Goal: Task Accomplishment & Management: Manage account settings

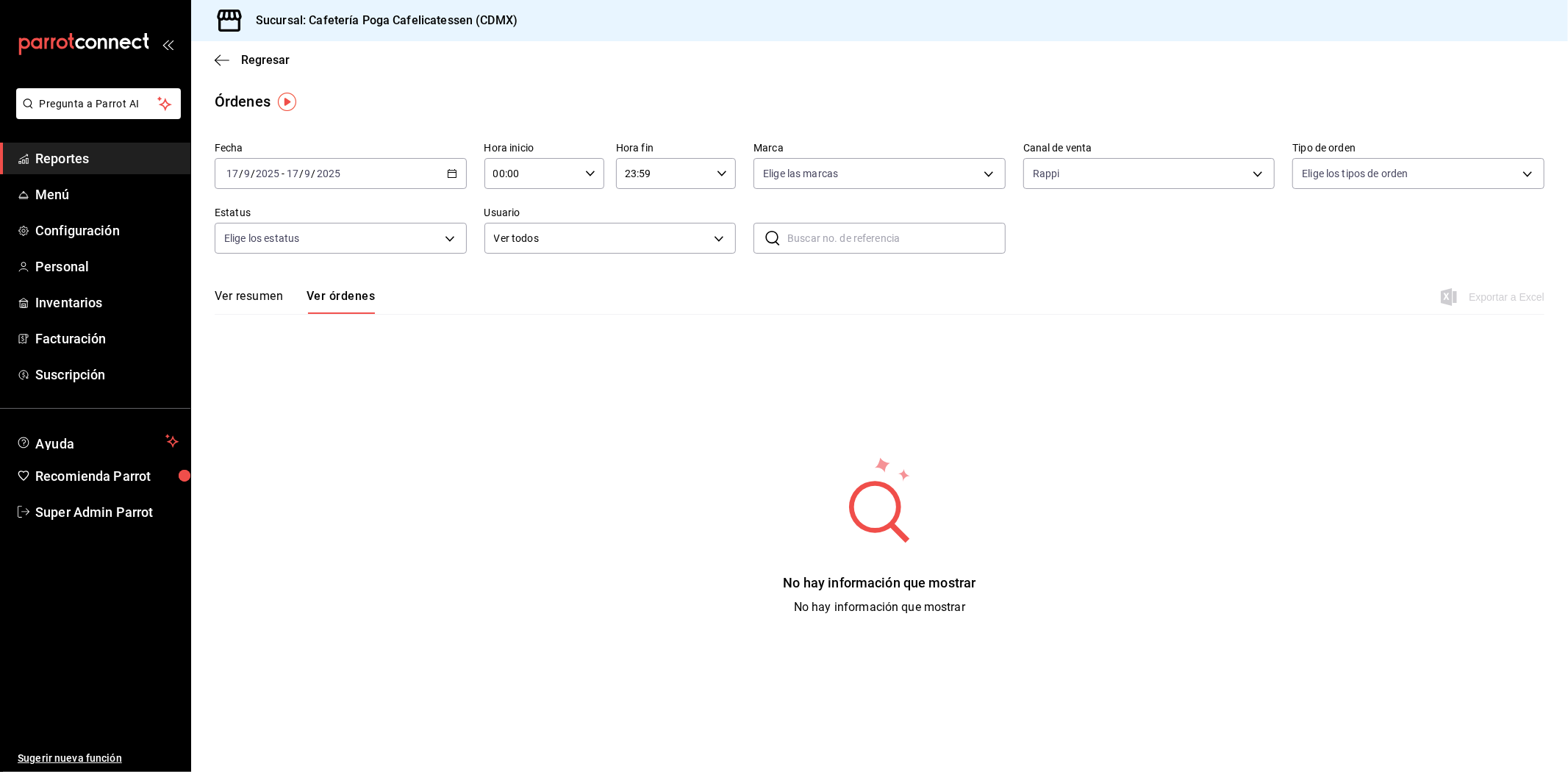
click at [324, 652] on main "Regresar Órdenes Fecha 2025-09-17 17 / 9 / 2025 - 2025-09-17 17 / 9 / 2025 Hora…" at bounding box center [879, 407] width 1377 height 732
click at [88, 306] on span "Inventarios" at bounding box center [107, 302] width 143 height 20
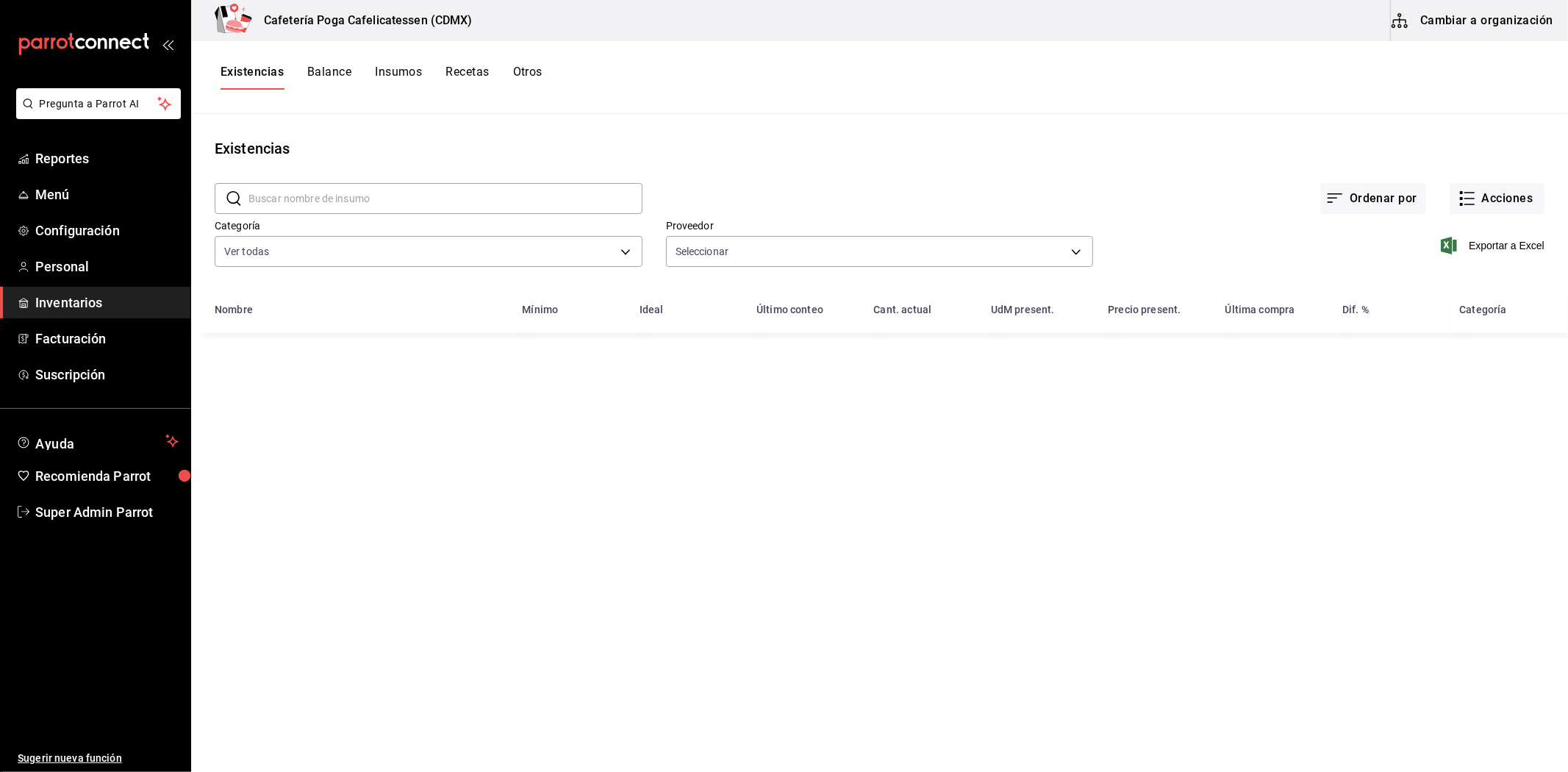
type input "6a2f7554-3682-4135-942d-52e2a7072a41,2520259e-35b3-405d-8153-08047cfb4946,dc552…"
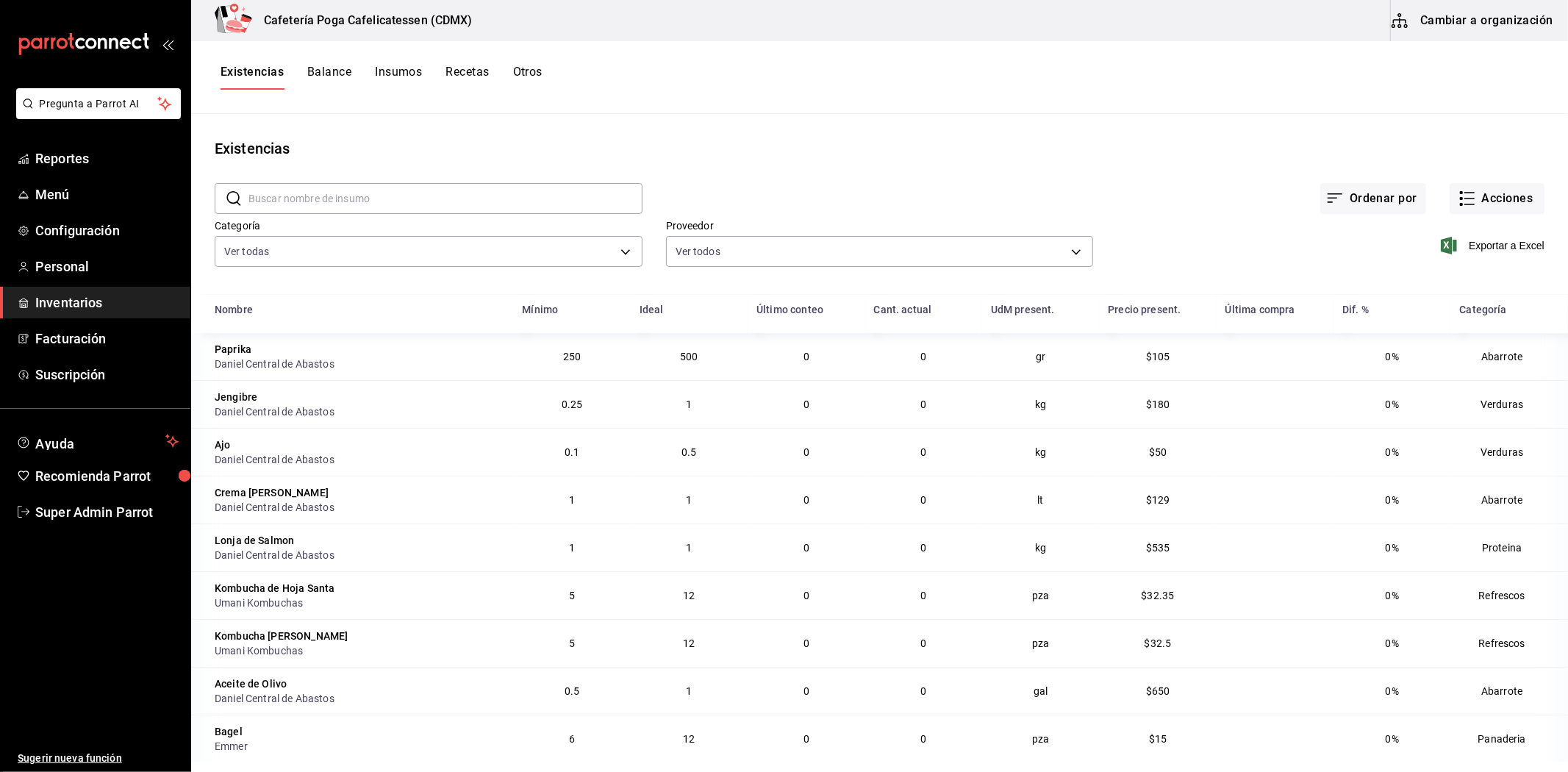
click at [395, 74] on button "Insumos" at bounding box center [398, 77] width 47 height 25
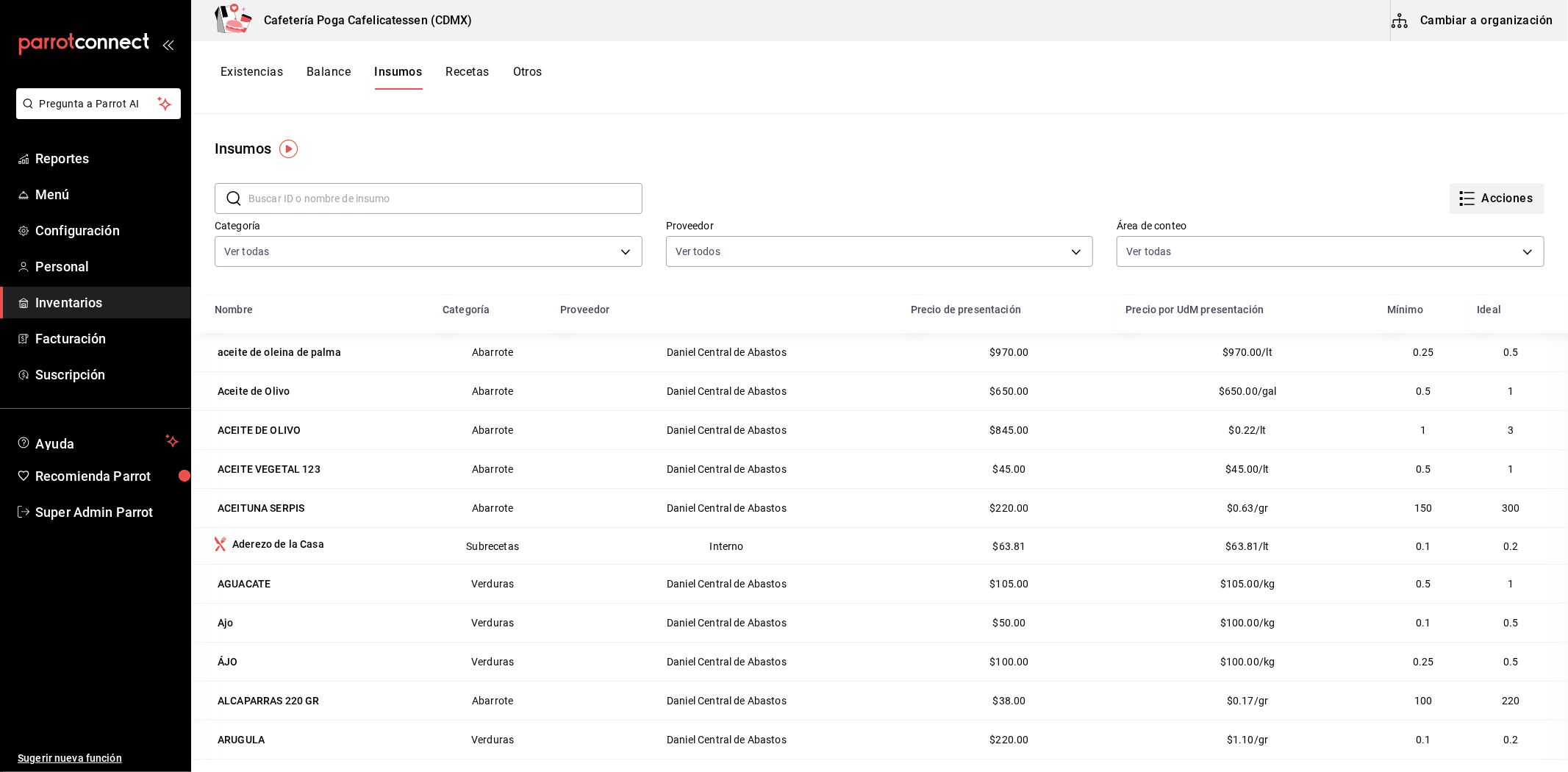
click at [1480, 199] on button "Acciones" at bounding box center [1497, 199] width 95 height 31
click at [793, 129] on div at bounding box center [784, 386] width 1568 height 772
click at [75, 517] on span "Super Admin Parrot" at bounding box center [107, 512] width 143 height 20
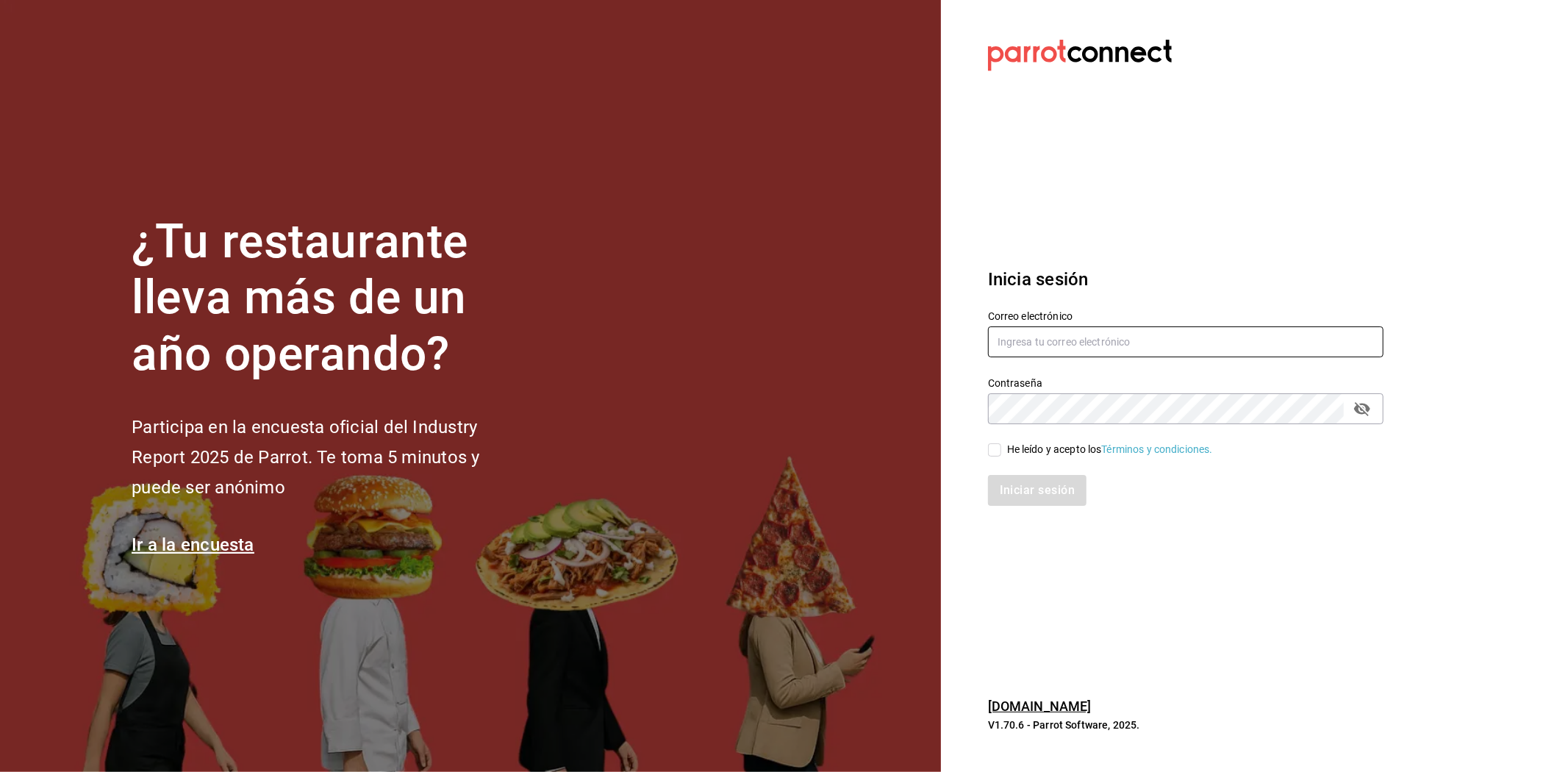
click at [1147, 341] on input "text" at bounding box center [1186, 342] width 395 height 31
paste input "debocaenboca@cafeteria.com"
type input "debocaenboca@cafeteria.com"
click at [990, 446] on input "He leído y acepto los Términos y condiciones." at bounding box center [995, 450] width 13 height 13
checkbox input "true"
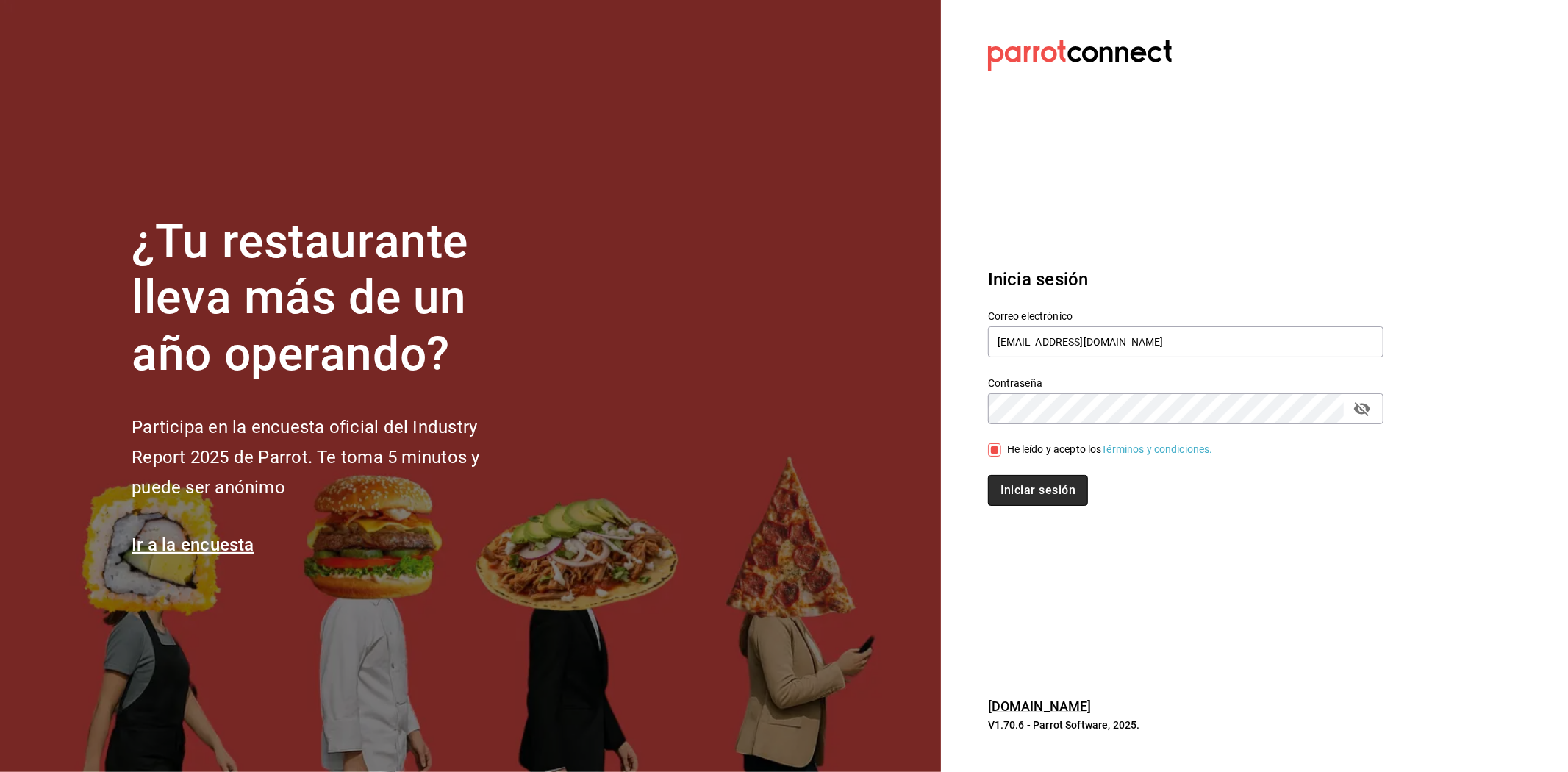
click at [1008, 475] on button "Iniciar sesión" at bounding box center [1038, 491] width 100 height 31
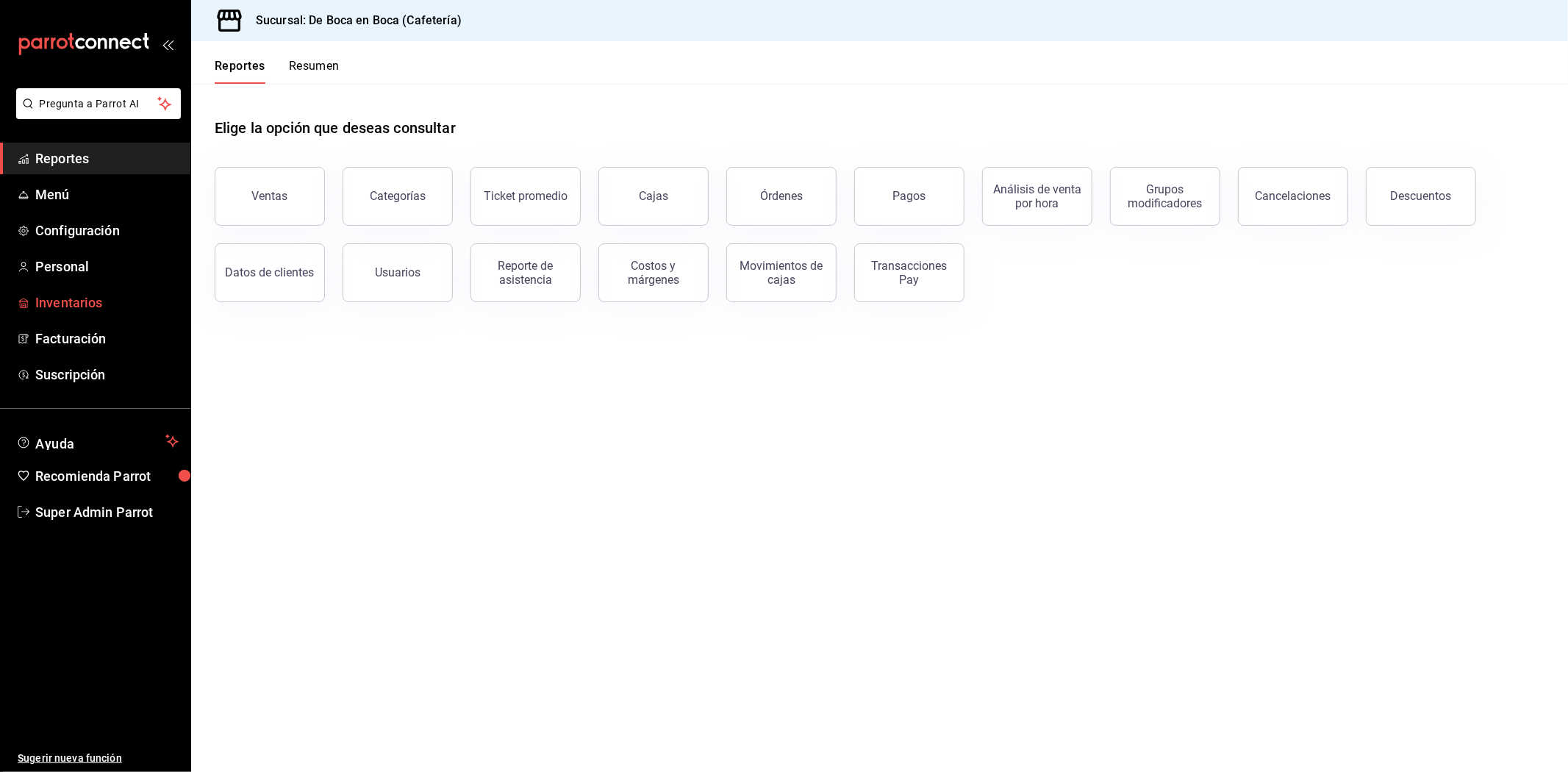
click at [91, 298] on span "Inventarios" at bounding box center [107, 302] width 143 height 20
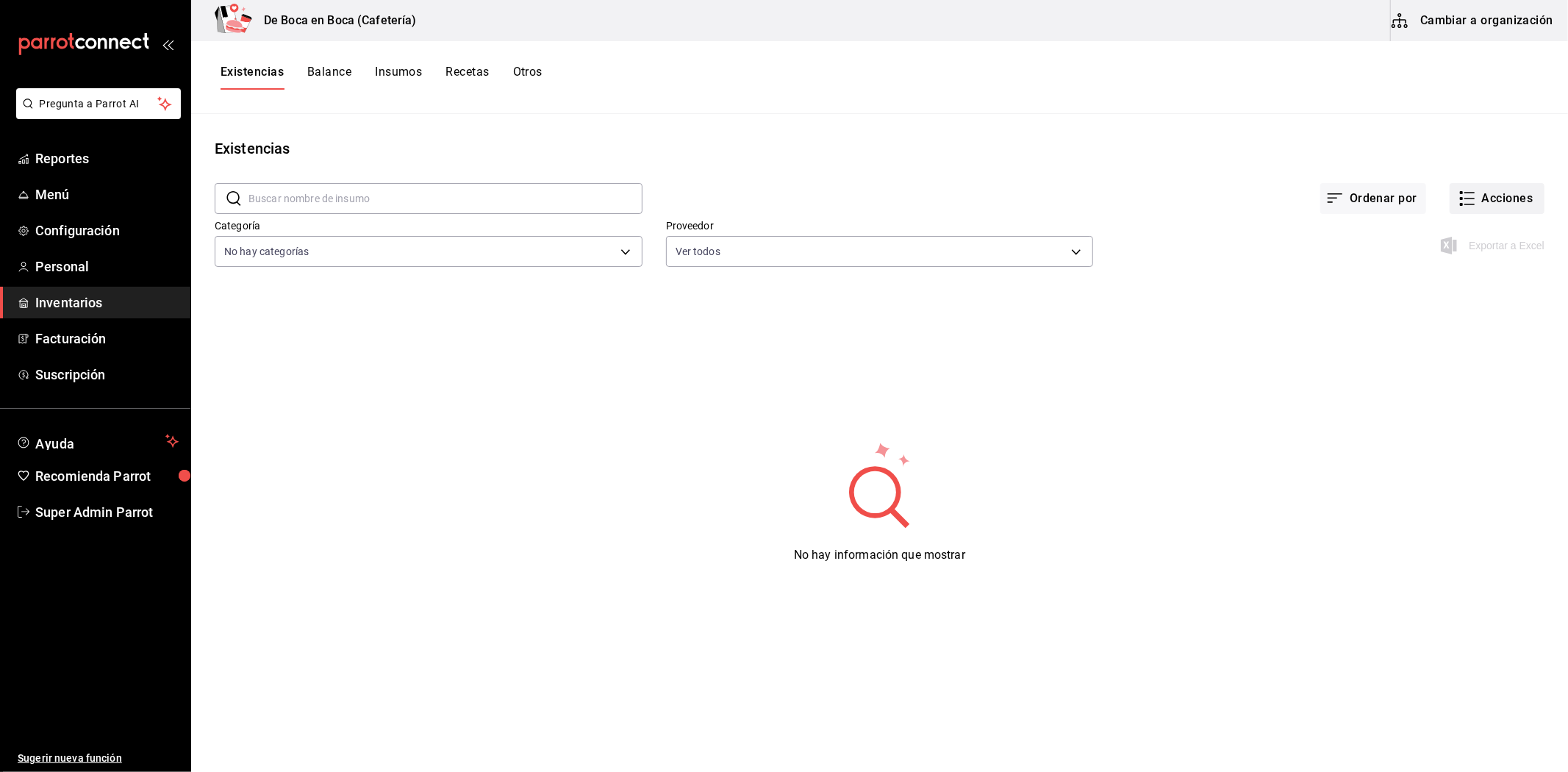
click at [1494, 183] on button "Acciones" at bounding box center [1497, 199] width 95 height 31
click at [393, 71] on div at bounding box center [784, 386] width 1568 height 772
click at [393, 71] on button "Insumos" at bounding box center [398, 77] width 47 height 25
click at [1472, 207] on button "Acciones" at bounding box center [1497, 199] width 95 height 31
click at [1419, 218] on span "Exportar lista de insumos" at bounding box center [1453, 218] width 115 height 12
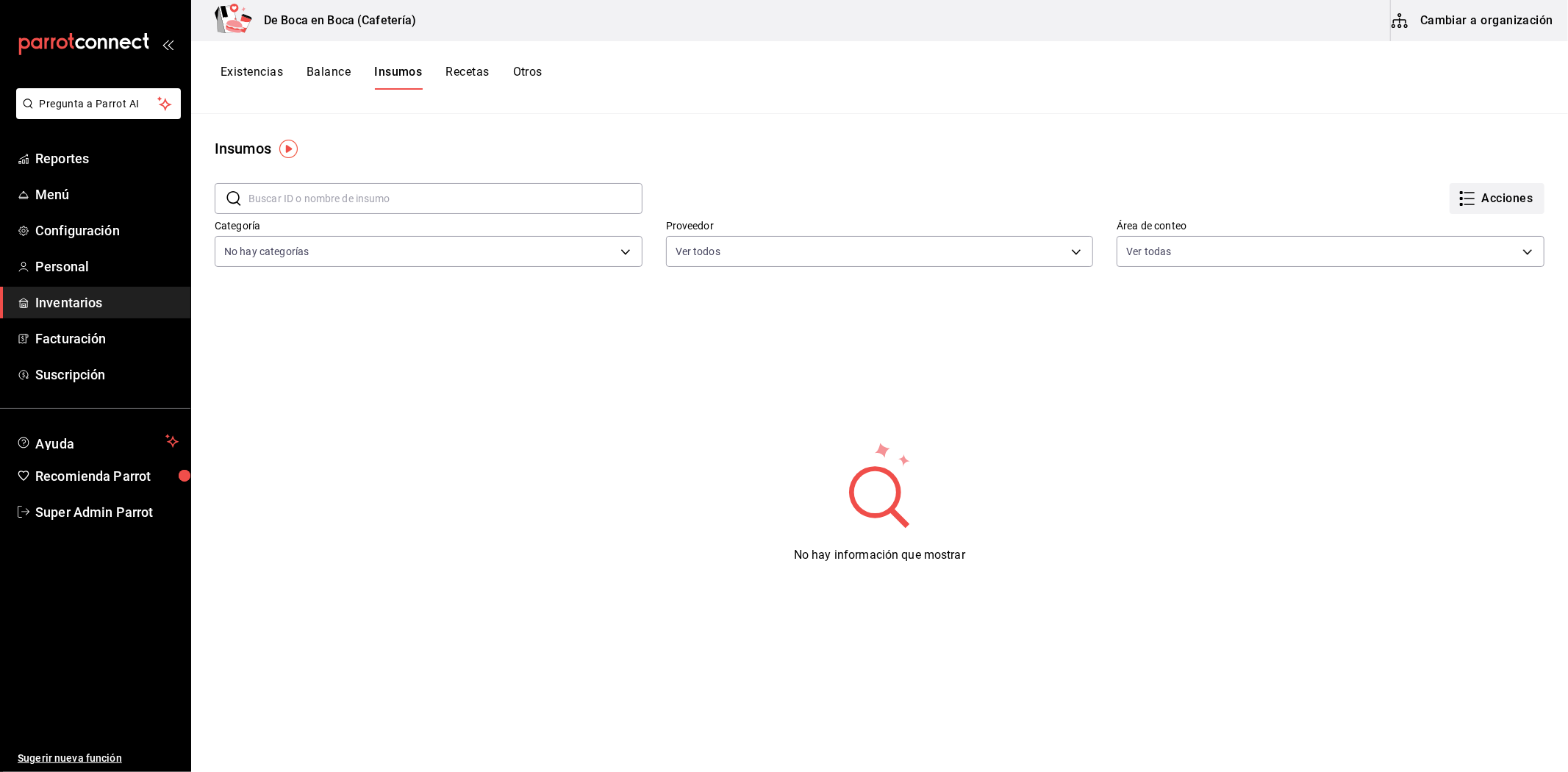
click at [1518, 194] on button "Acciones" at bounding box center [1497, 199] width 95 height 31
click at [1451, 22] on div at bounding box center [784, 386] width 1568 height 772
click at [1451, 22] on body "Pregunta a Parrot AI Reportes Menú Configuración Personal Inventarios Facturaci…" at bounding box center [784, 381] width 1568 height 762
click at [1451, 22] on button "Cambiar a organización" at bounding box center [1473, 20] width 165 height 41
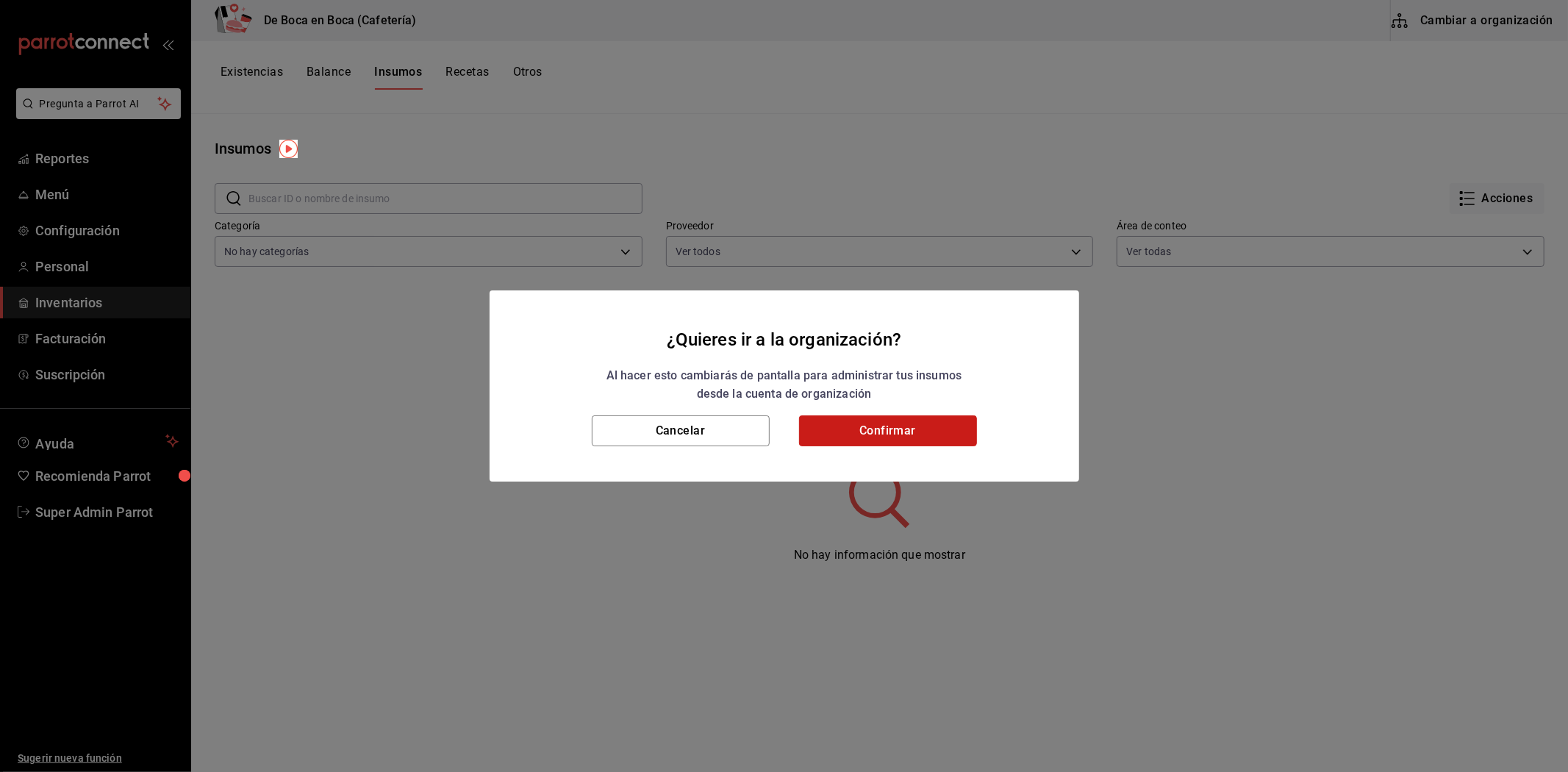
click at [854, 432] on button "Confirmar" at bounding box center [888, 431] width 178 height 31
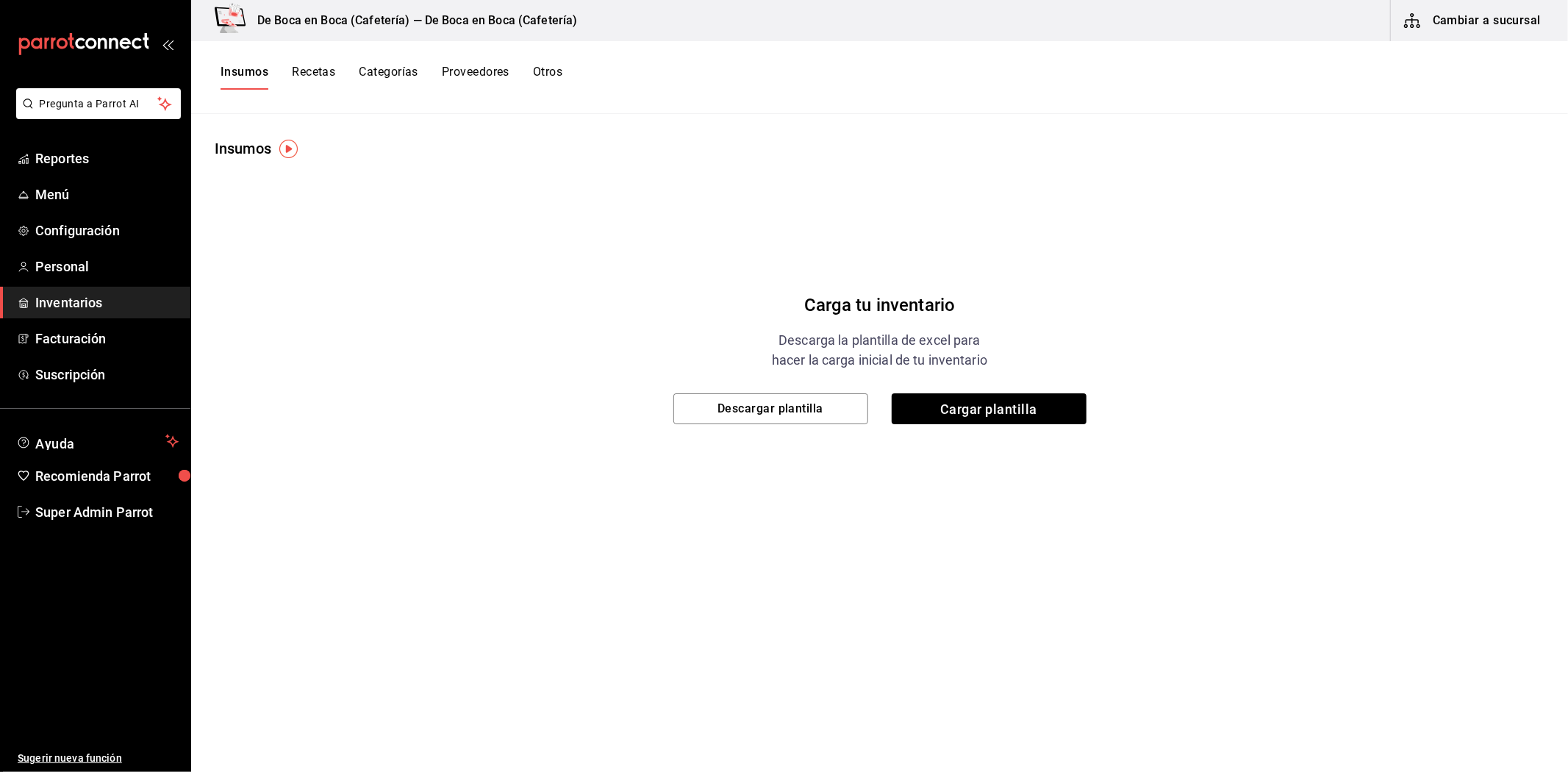
click at [1447, 207] on div "Carga tu inventario Descarga la plantilla de excel para hacer la carga inicial …" at bounding box center [879, 343] width 1377 height 368
click at [759, 399] on button "Descargar plantilla" at bounding box center [771, 409] width 195 height 31
click at [975, 407] on span "Cargar plantilla" at bounding box center [988, 409] width 195 height 31
click at [0, 0] on input "Cargar plantilla" at bounding box center [0, 0] width 0 height 0
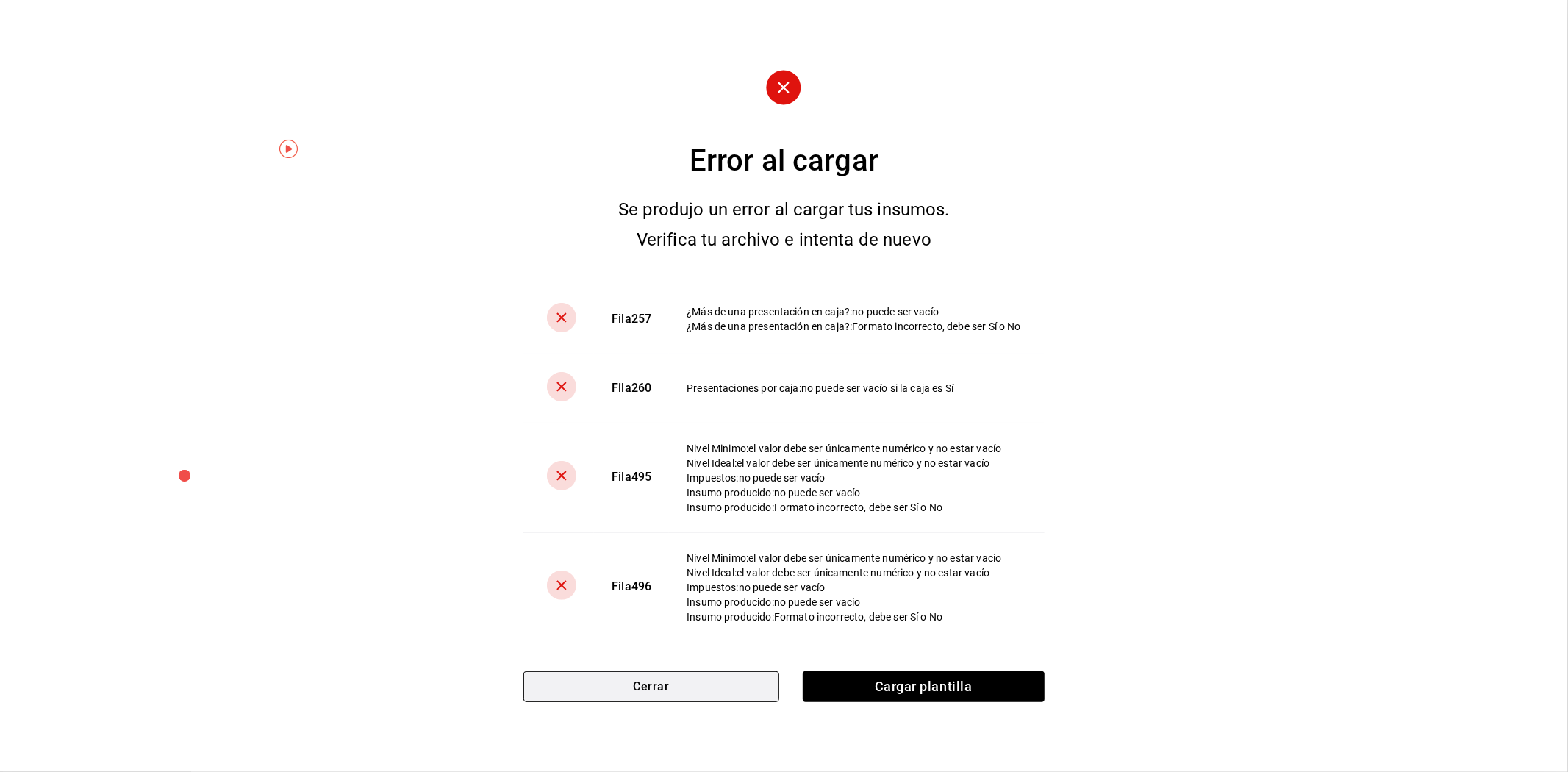
click at [717, 678] on button "Cerrar" at bounding box center [651, 687] width 255 height 31
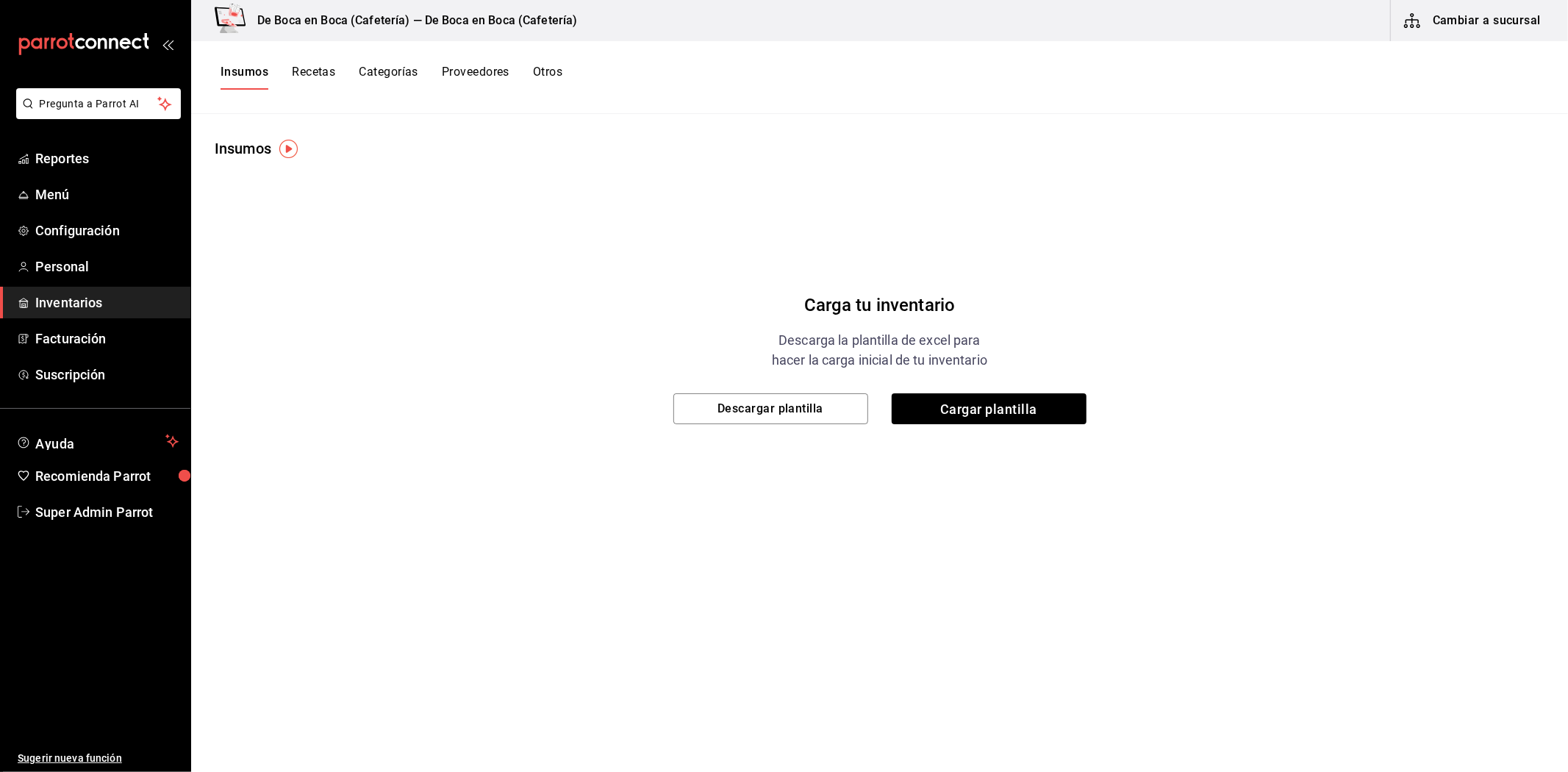
click at [476, 429] on div "Carga tu inventario Descarga la plantilla de excel para hacer la carga inicial …" at bounding box center [879, 343] width 1377 height 368
click at [750, 418] on button "Descargar plantilla" at bounding box center [771, 409] width 195 height 31
click at [923, 410] on span "Cargar plantilla" at bounding box center [988, 409] width 195 height 31
click at [0, 0] on input "Cargar plantilla" at bounding box center [0, 0] width 0 height 0
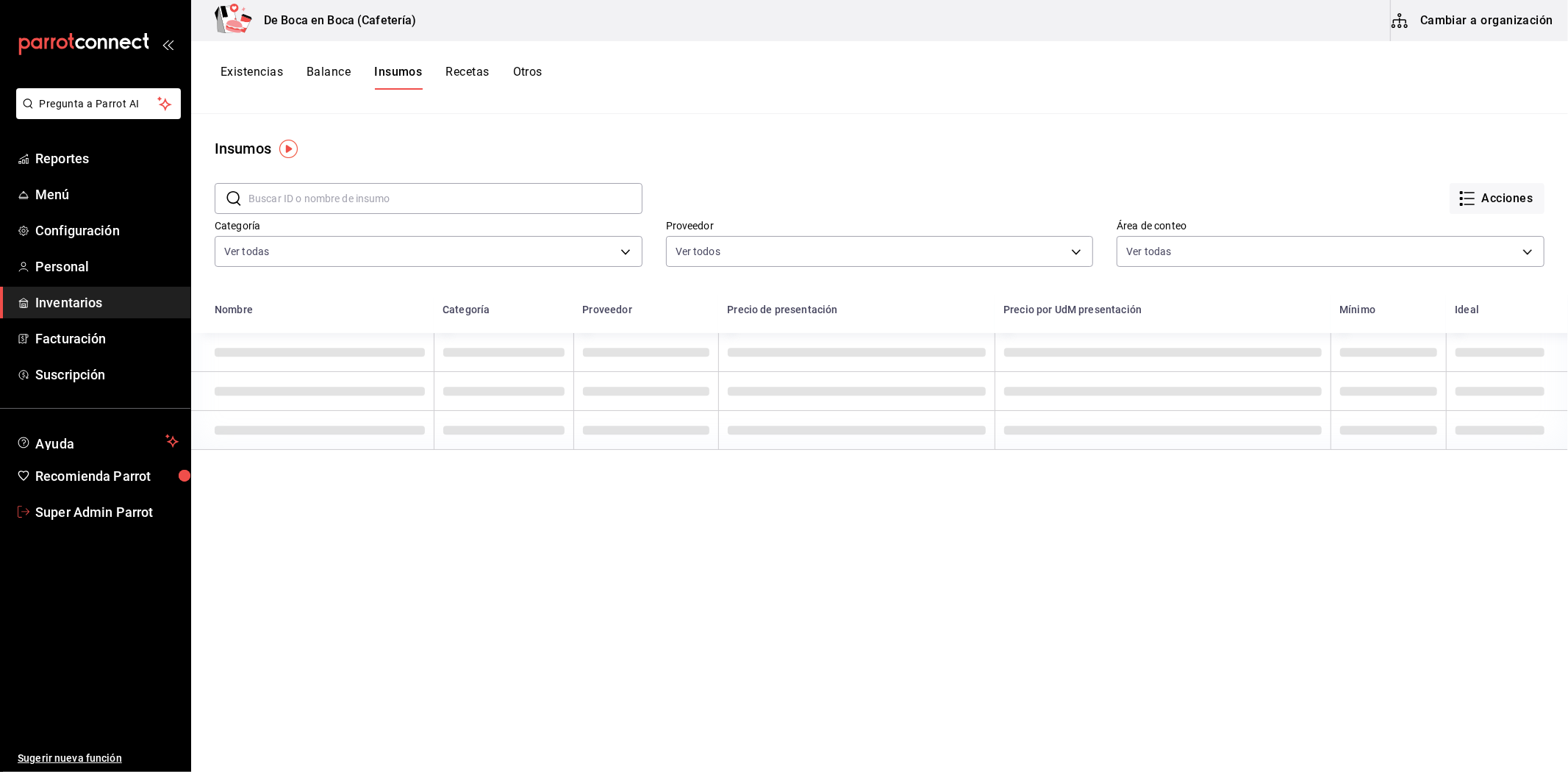
click at [61, 511] on span "Super Admin Parrot" at bounding box center [107, 512] width 143 height 20
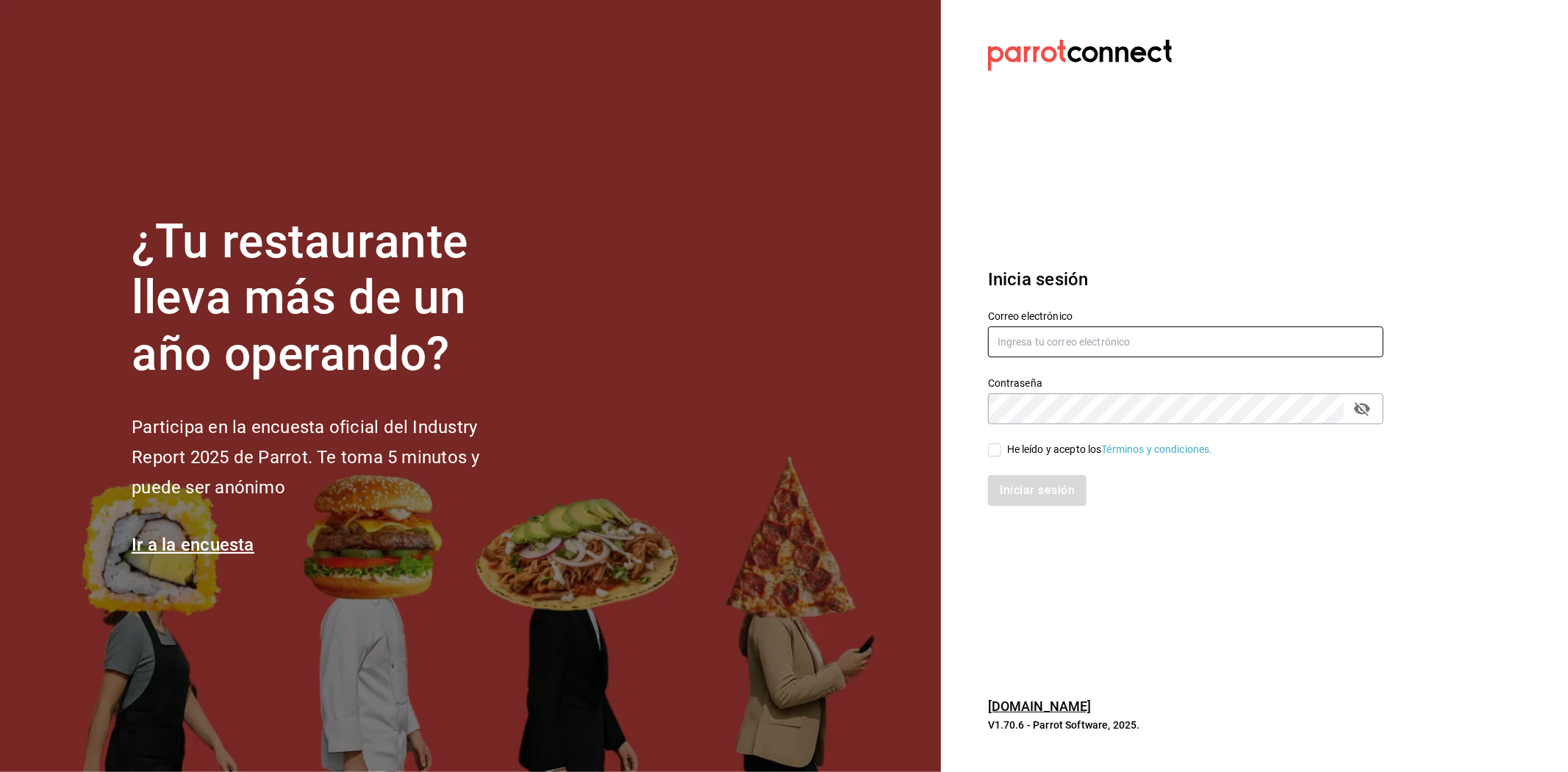
click at [1037, 332] on input "text" at bounding box center [1186, 342] width 395 height 31
paste input "restauranteapapacho@bona.com"
type input "restauranteapapacho@bona.com"
click at [996, 446] on input "He leído y acepto los Términos y condiciones." at bounding box center [995, 450] width 13 height 13
checkbox input "true"
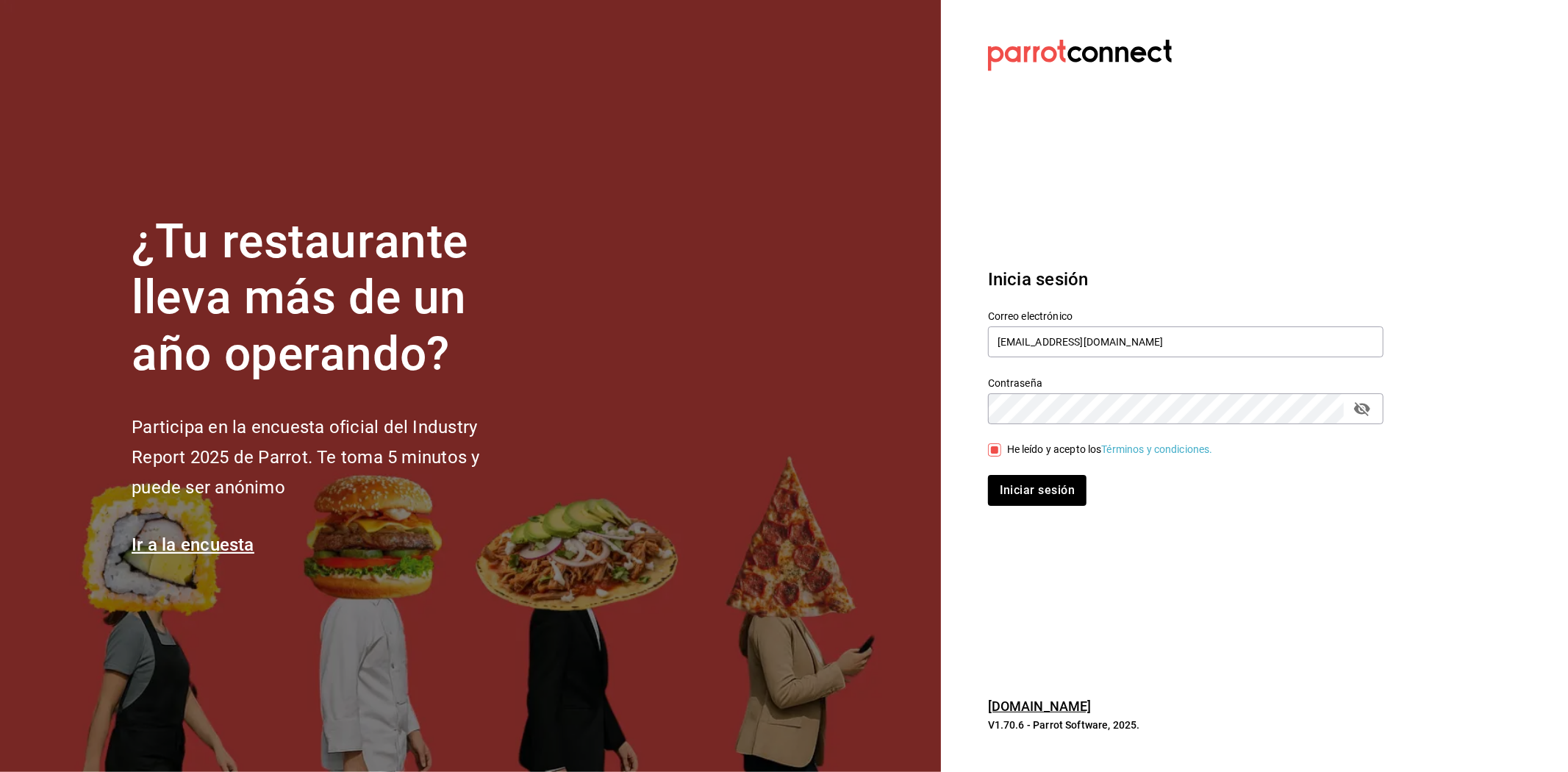
click at [1015, 508] on div "Inicia sesión Correo electrónico restauranteapapacho@bona.com Contraseña Contra…" at bounding box center [1186, 386] width 395 height 276
click at [1016, 502] on button "Iniciar sesión" at bounding box center [1038, 491] width 100 height 31
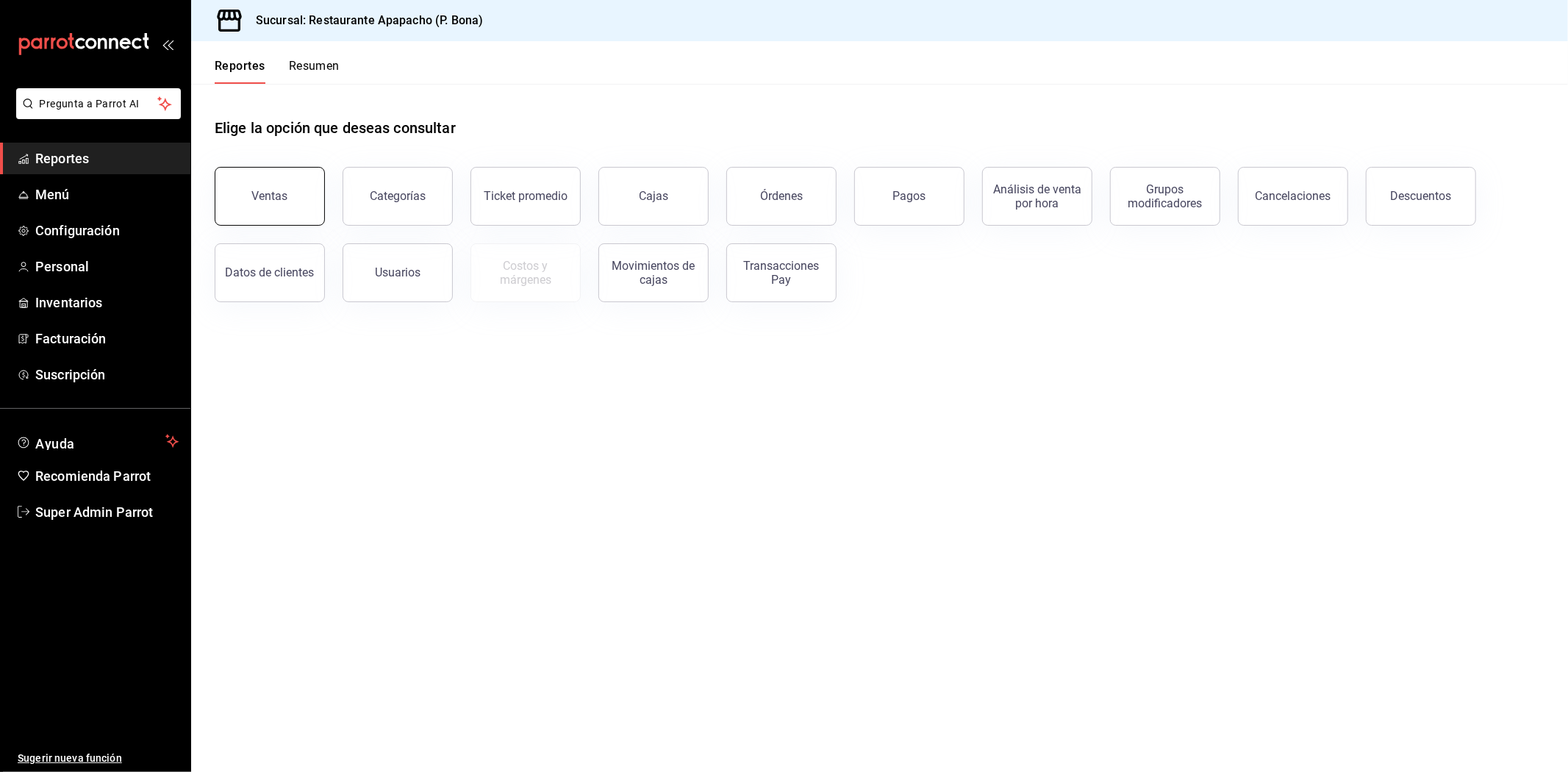
click at [259, 201] on div "Ventas" at bounding box center [271, 196] width 36 height 14
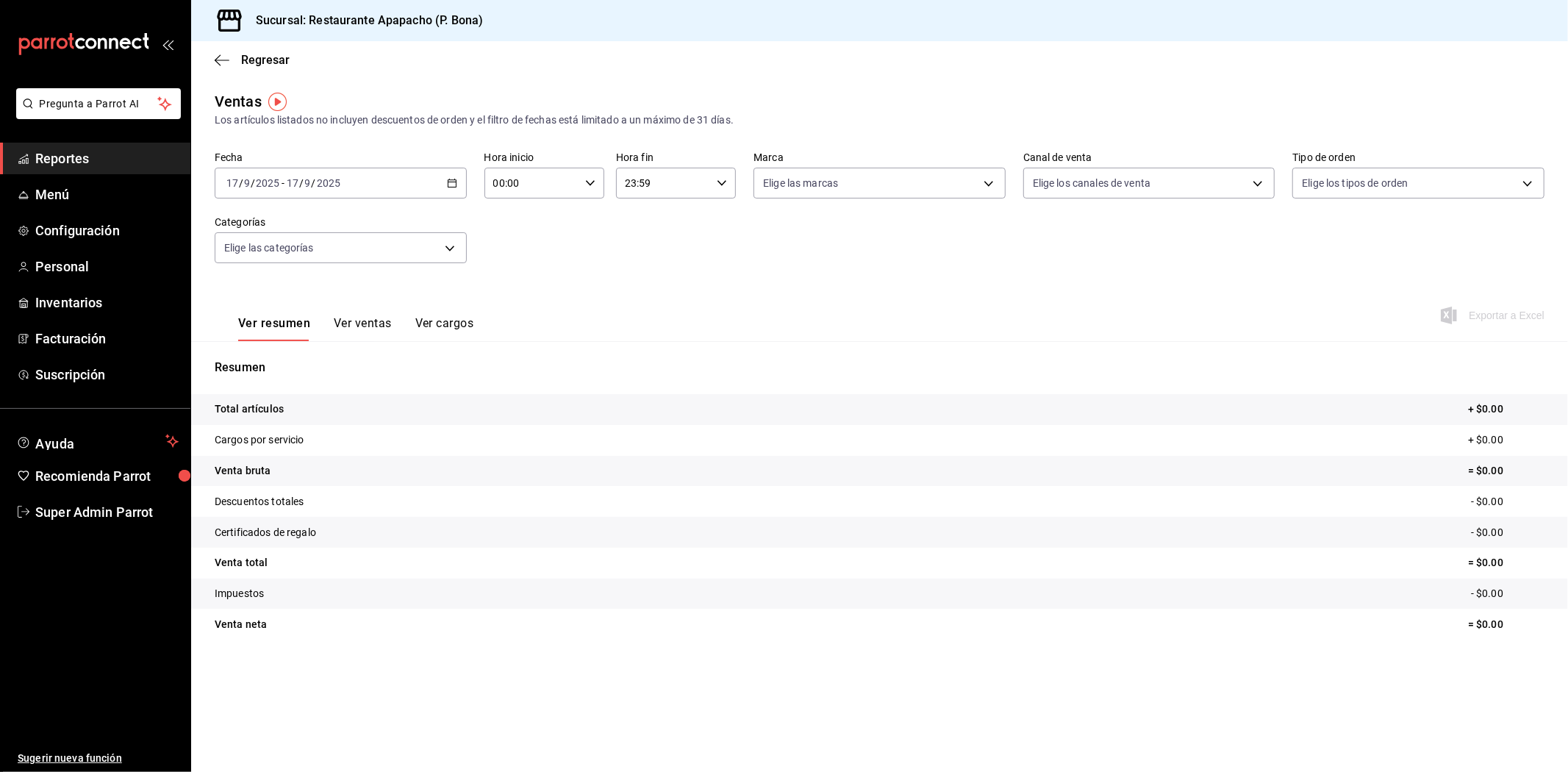
click at [436, 175] on div "[DATE] [DATE] - [DATE] [DATE]" at bounding box center [341, 183] width 252 height 31
click at [574, 693] on main "Regresar Ventas Los artículos listados no incluyen descuentos de orden y el fil…" at bounding box center [879, 407] width 1377 height 732
click at [99, 512] on span "Super Admin Parrot" at bounding box center [107, 512] width 143 height 20
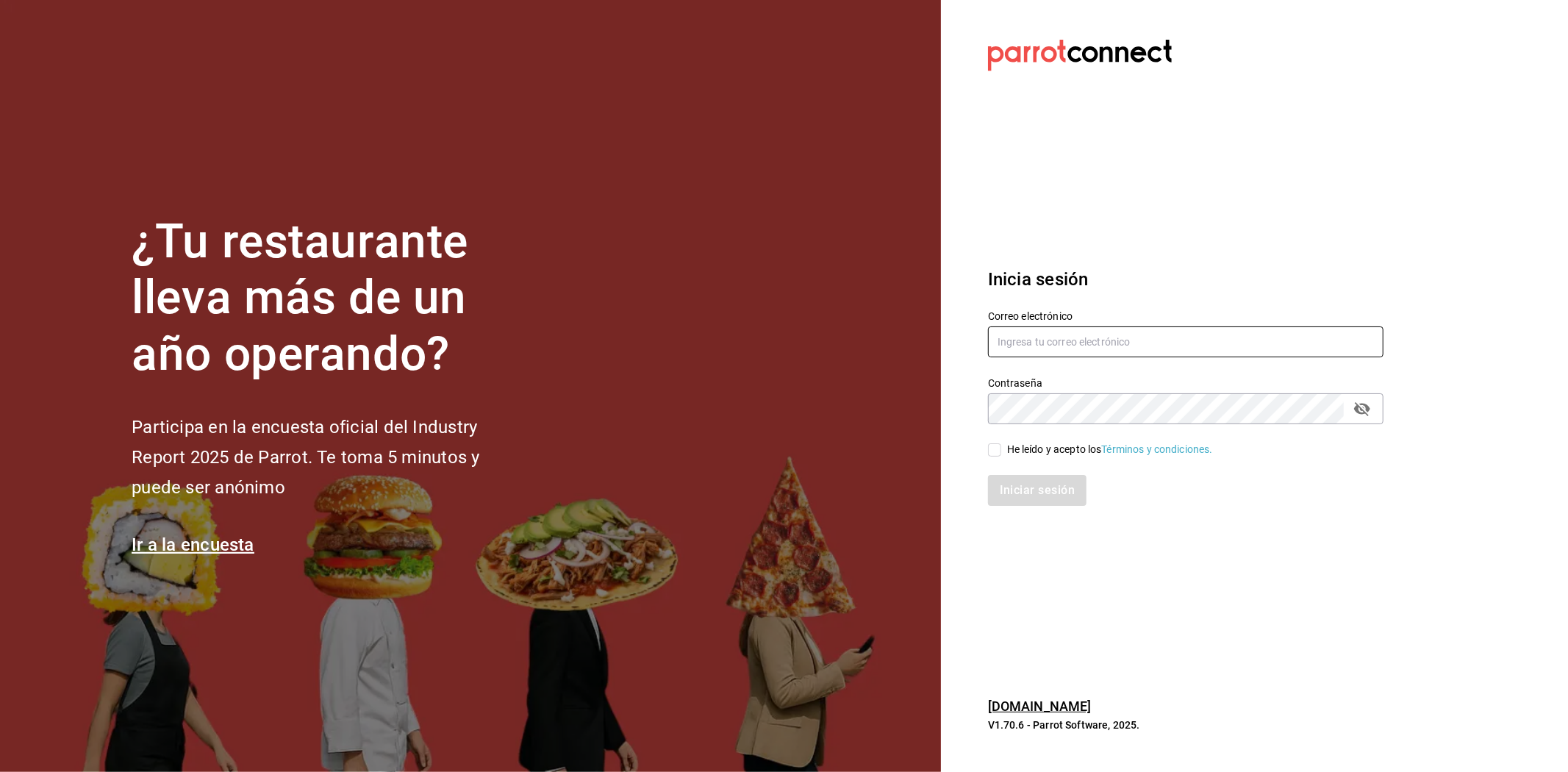
click at [1078, 348] on input "text" at bounding box center [1186, 342] width 395 height 31
paste input "[EMAIL_ADDRESS][DOMAIN_NAME]"
type input "[EMAIL_ADDRESS][DOMAIN_NAME]"
click at [989, 451] on input "He leído y acepto los Términos y condiciones." at bounding box center [995, 450] width 13 height 13
checkbox input "true"
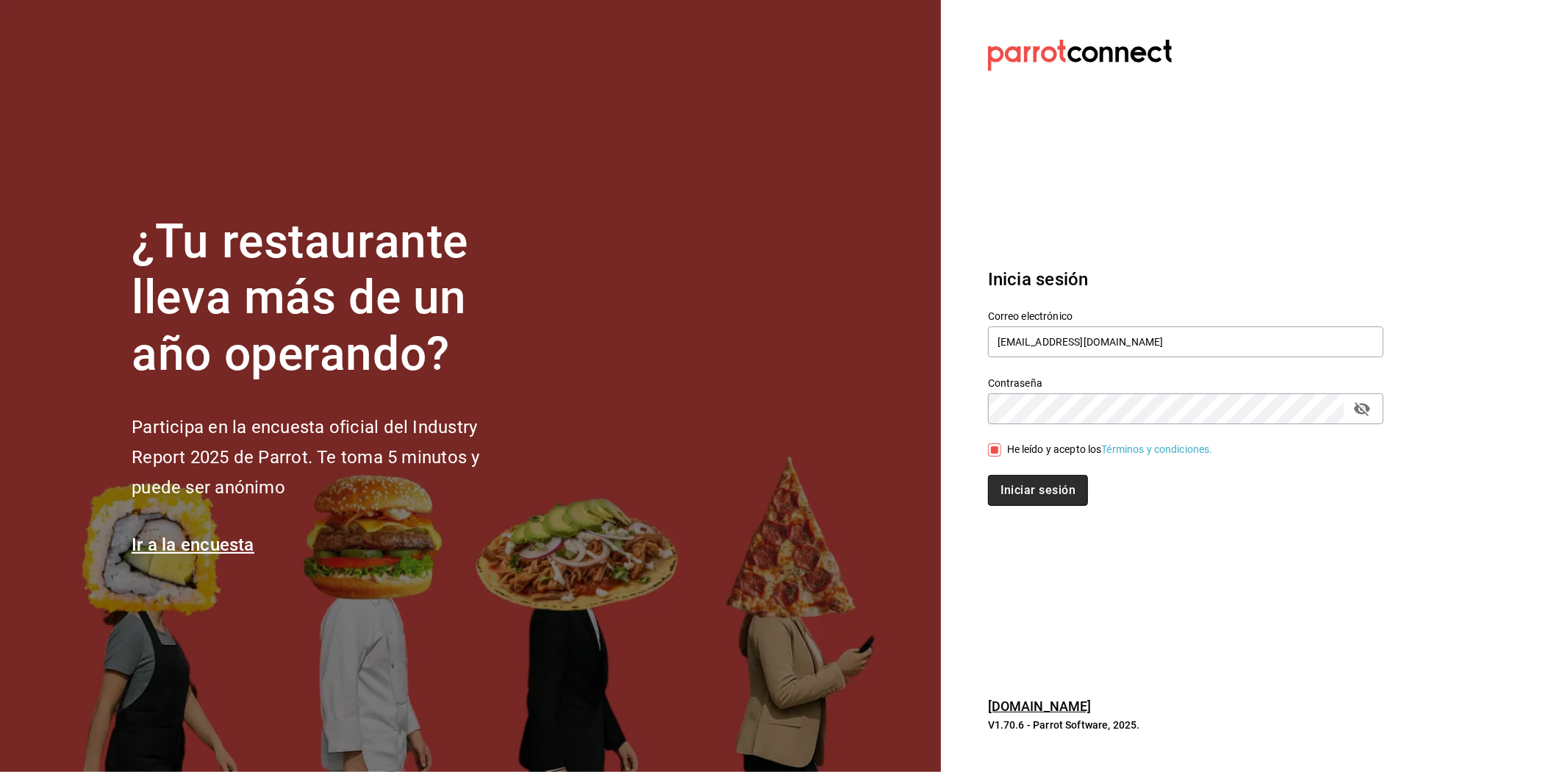
click at [1000, 498] on button "Iniciar sesión" at bounding box center [1038, 491] width 100 height 31
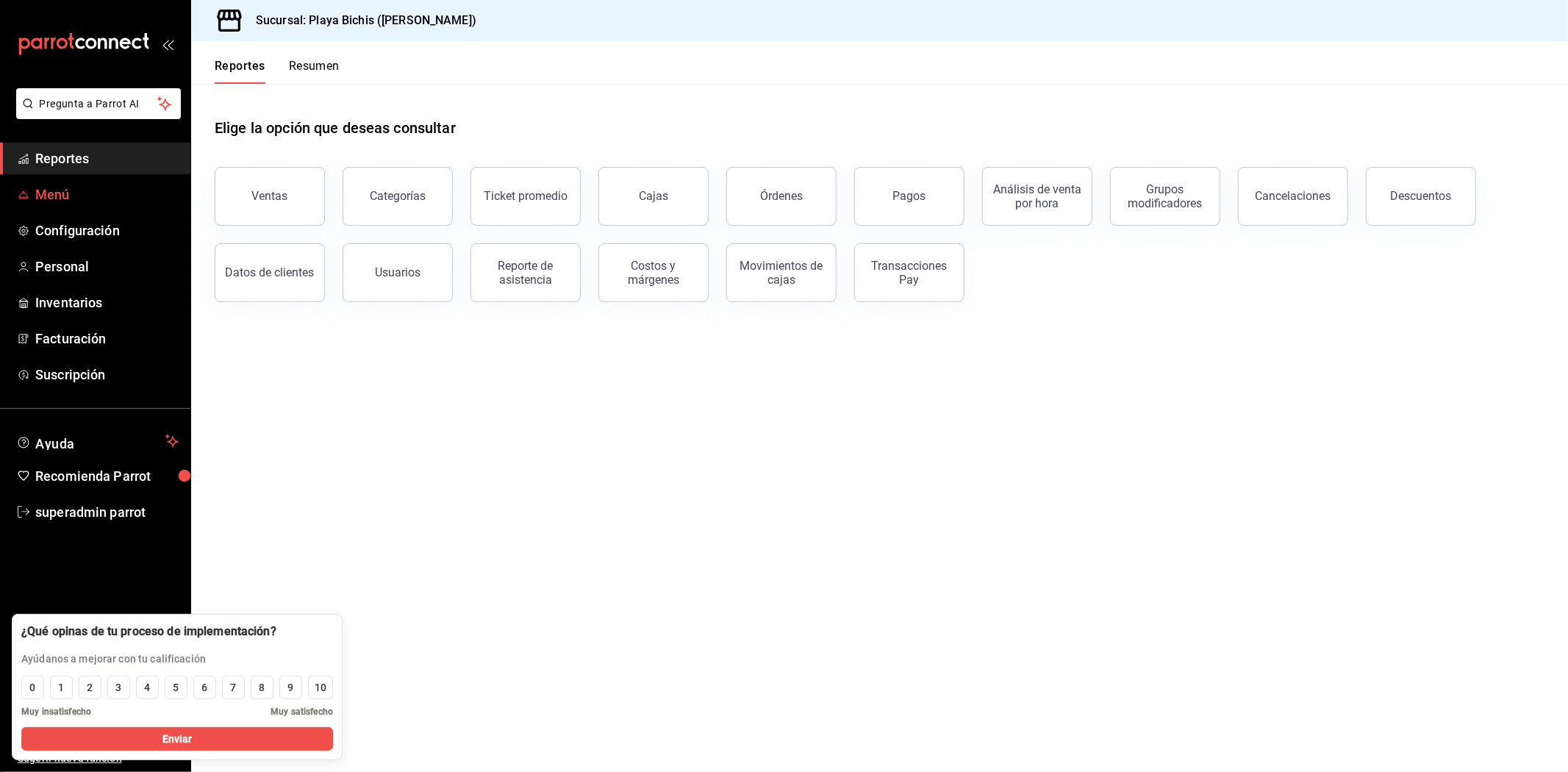
click at [24, 189] on icon "mailbox folders" at bounding box center [23, 195] width 12 height 12
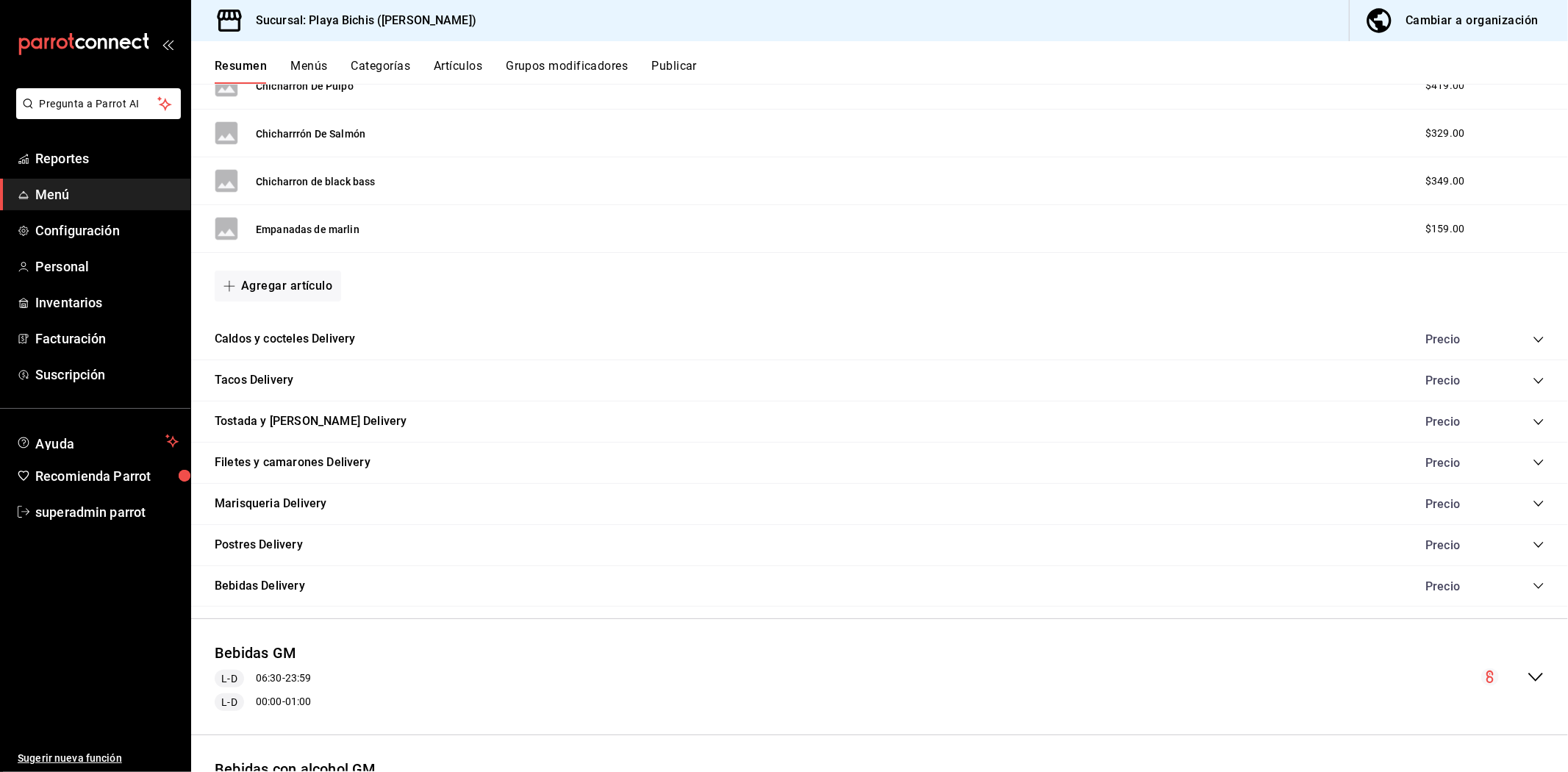
scroll to position [980, 0]
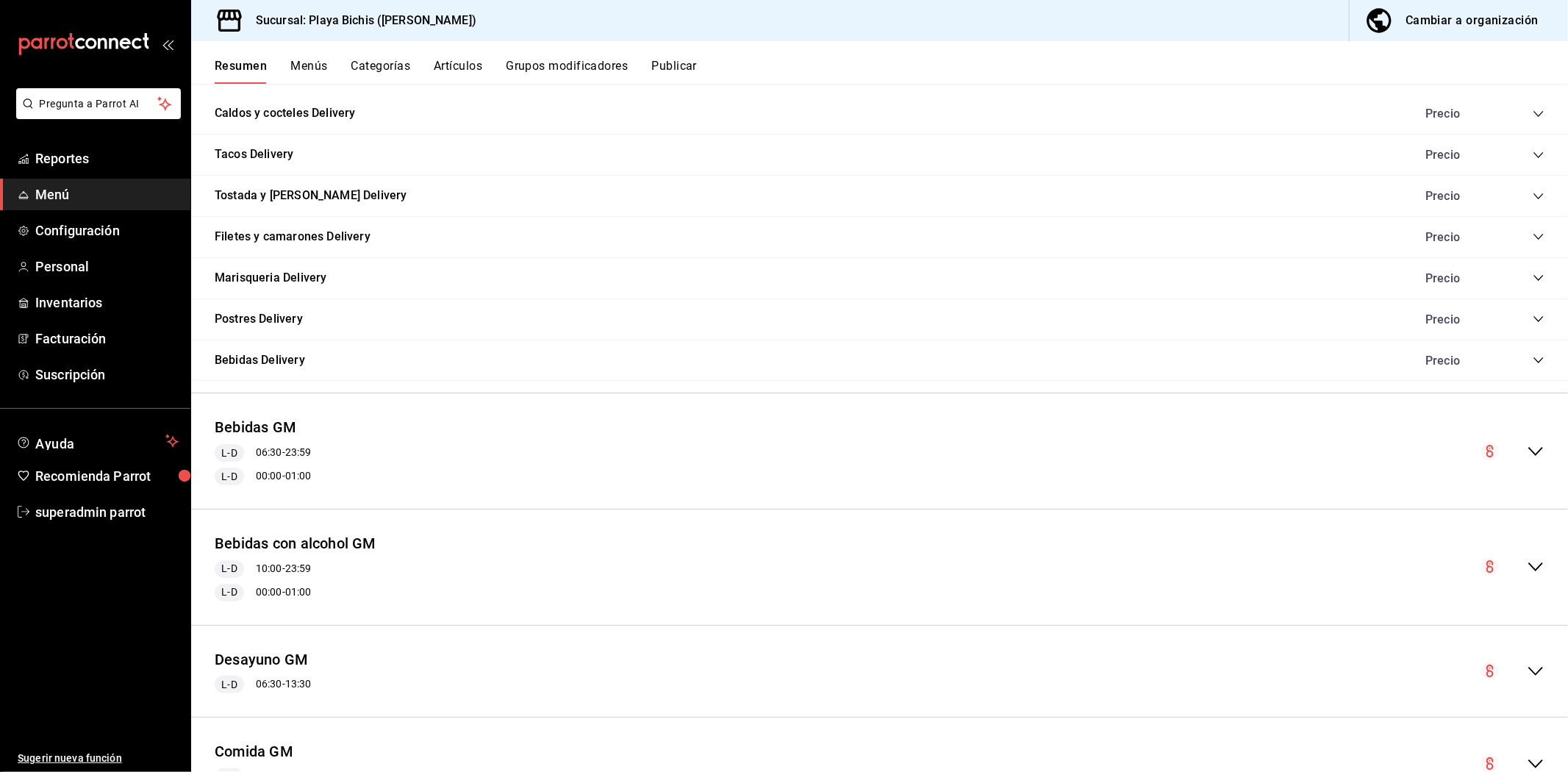
click at [402, 69] on button "Categorías" at bounding box center [381, 71] width 59 height 25
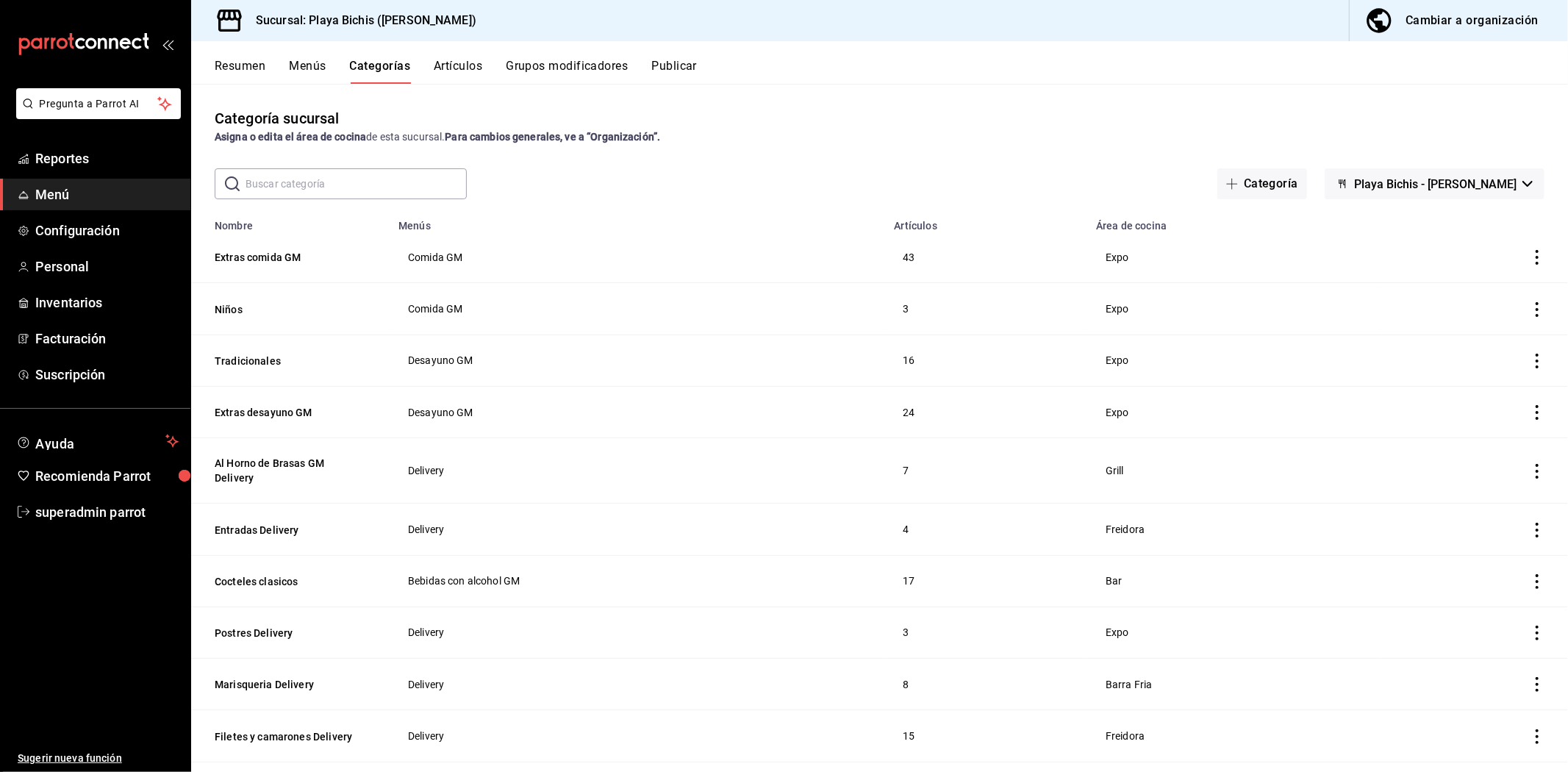
click at [1530, 257] on icon "actions" at bounding box center [1536, 256] width 14 height 14
click at [467, 64] on div at bounding box center [784, 386] width 1568 height 772
click at [467, 64] on button "Artículos" at bounding box center [458, 71] width 49 height 25
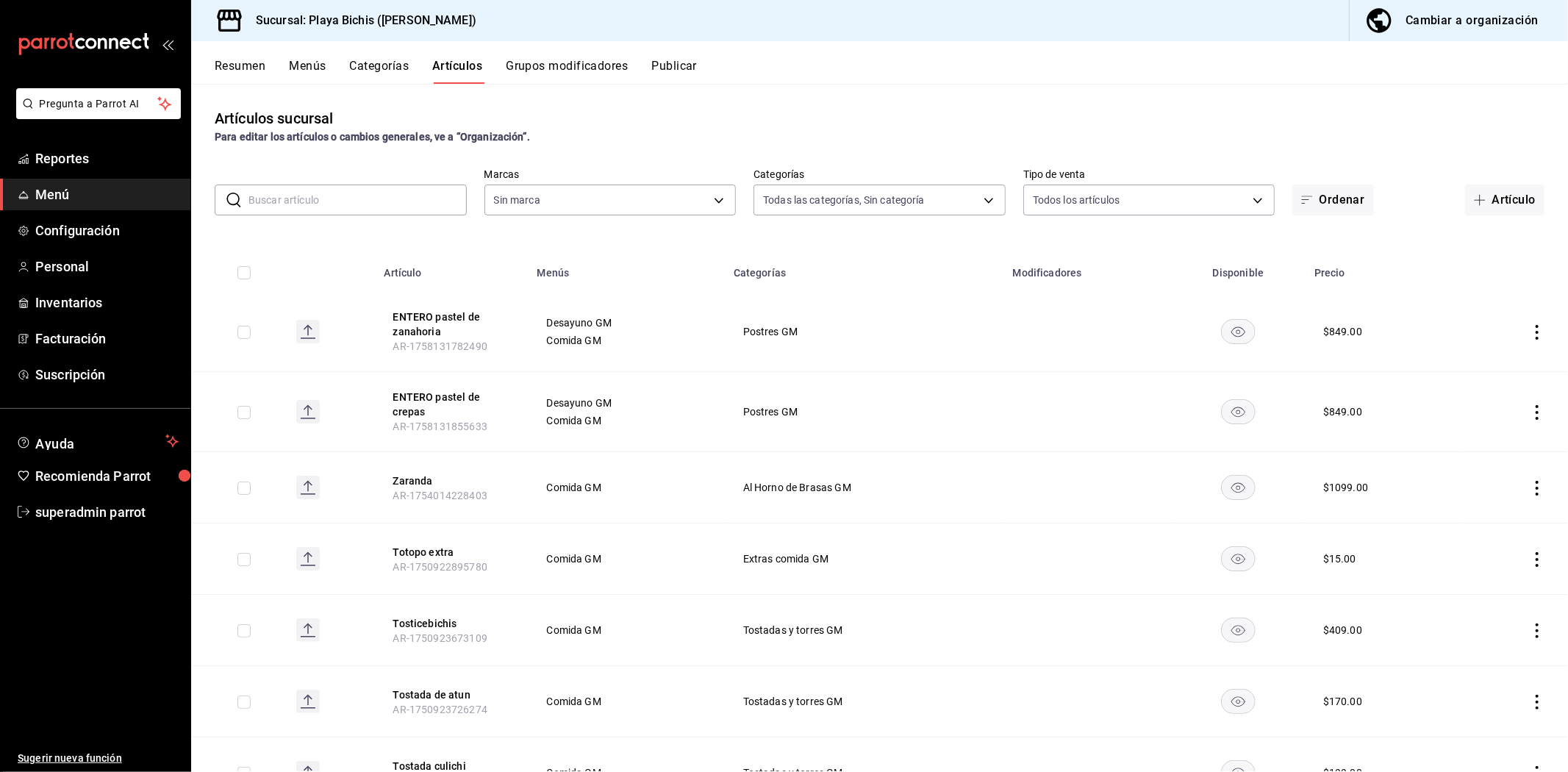
type input "4ddd3c40-5320-49b3-93d4-449b5d62c225,5e91fd5e-abed-42b1-b2d7-7ac7005a1993,89117…"
click at [377, 203] on input "text" at bounding box center [358, 200] width 219 height 30
type input "4ba3d68a-2a71-4bf4-8272-d27f8f663470,fbc14f8a-a0c0-448e-9dac-7011cab8a3fb"
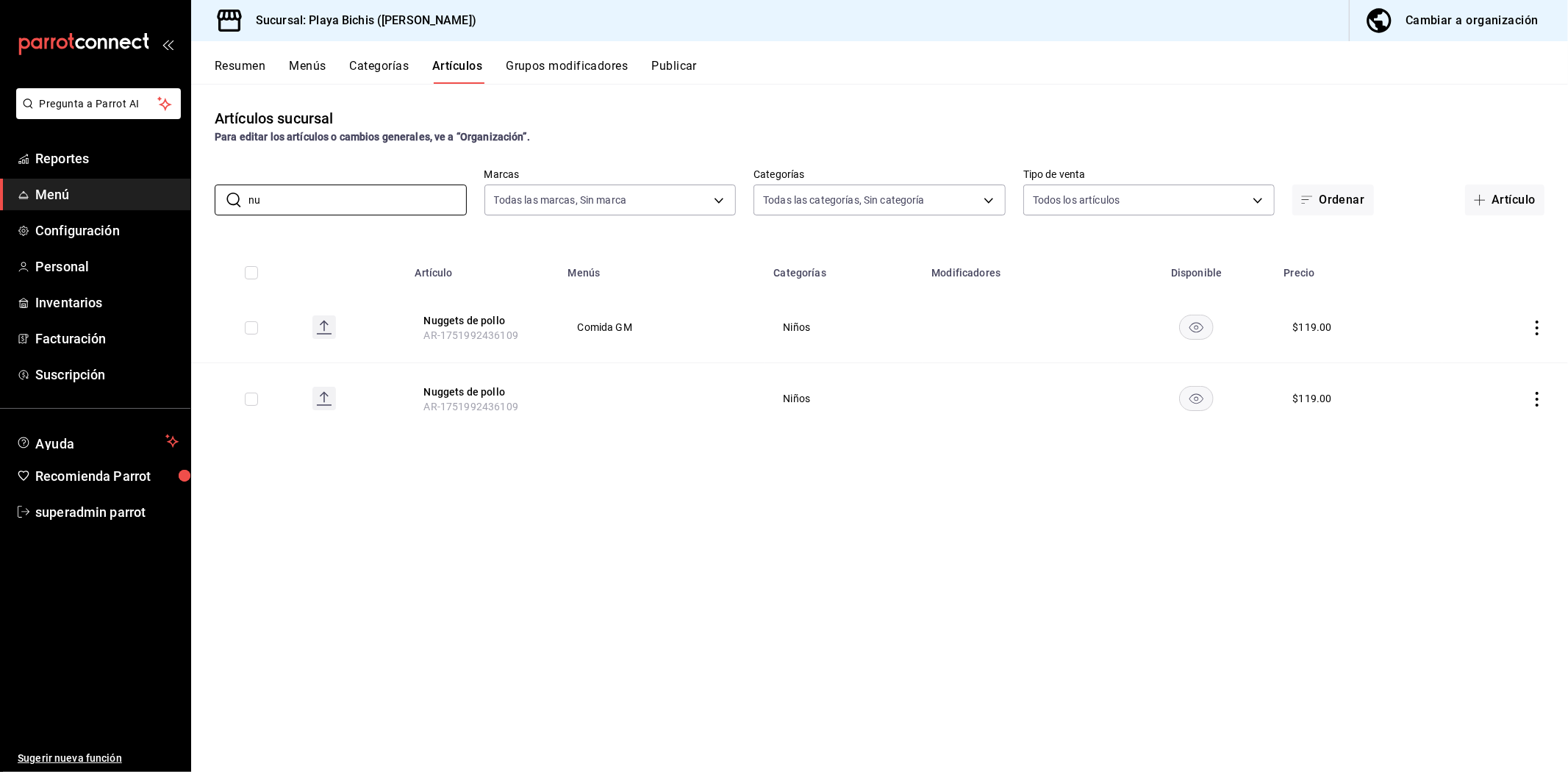
type input "nu"
click at [379, 69] on button "Categorías" at bounding box center [380, 71] width 59 height 25
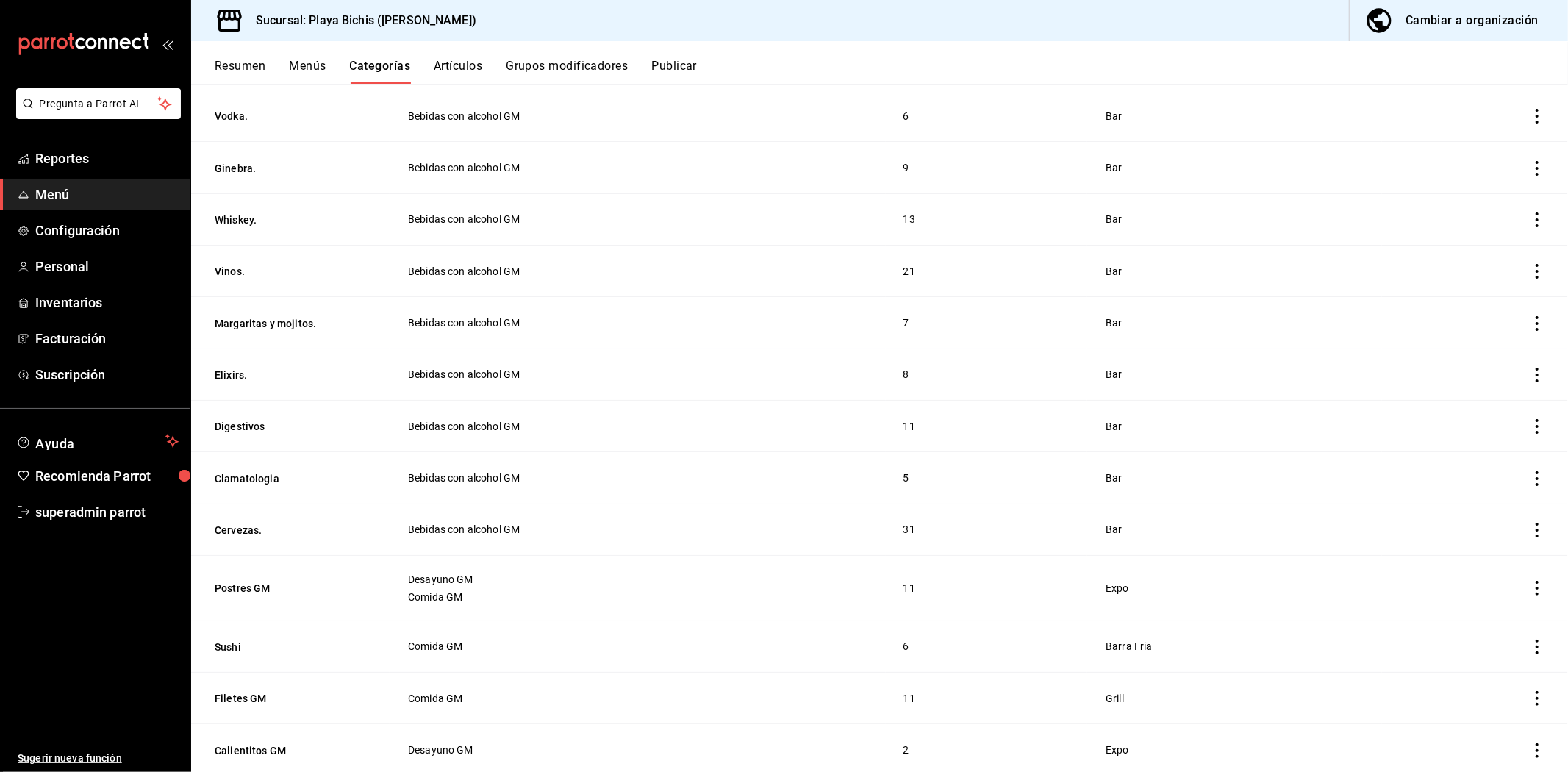
scroll to position [1578, 0]
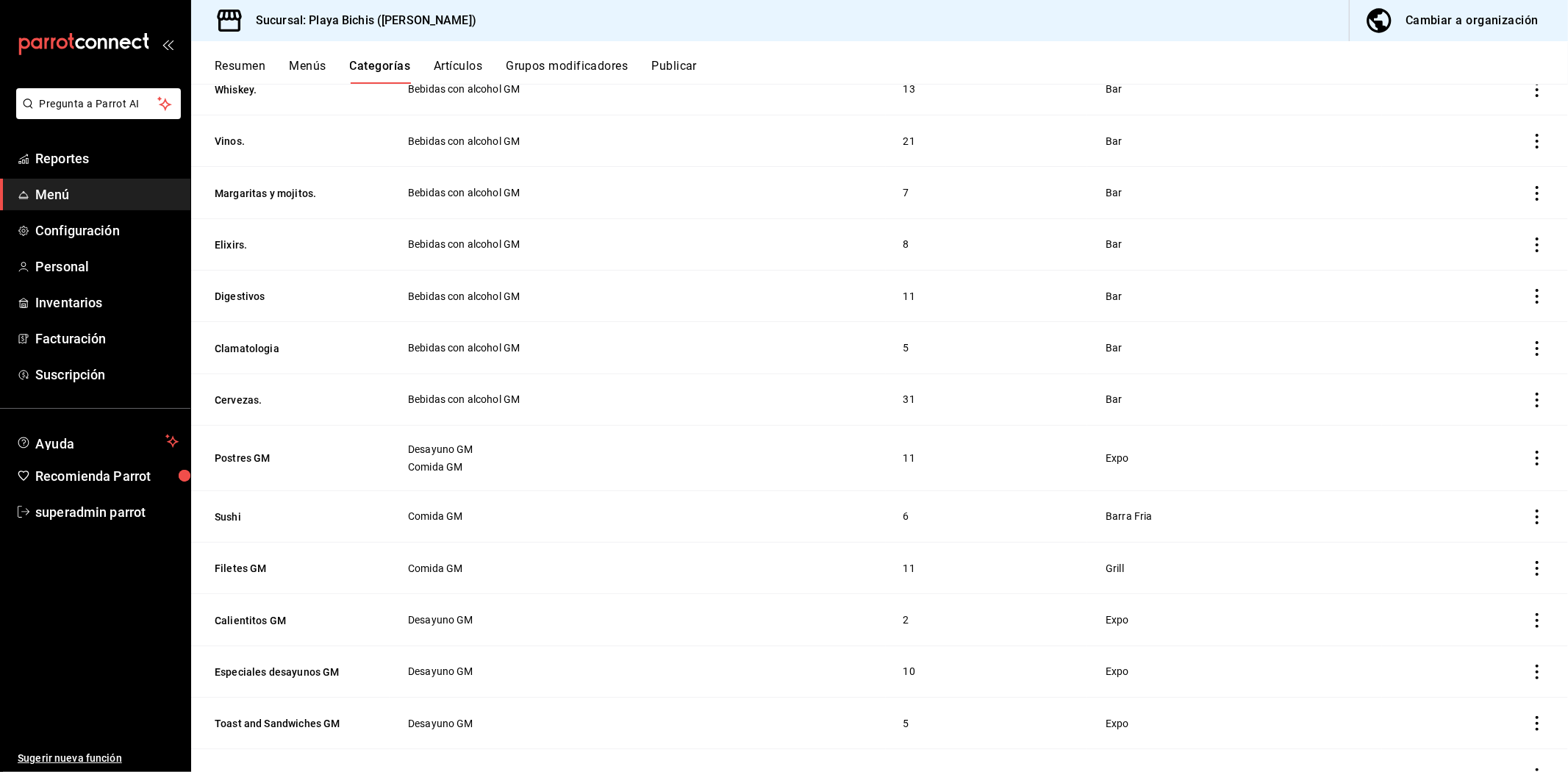
click at [300, 60] on button "Menús" at bounding box center [307, 71] width 36 height 25
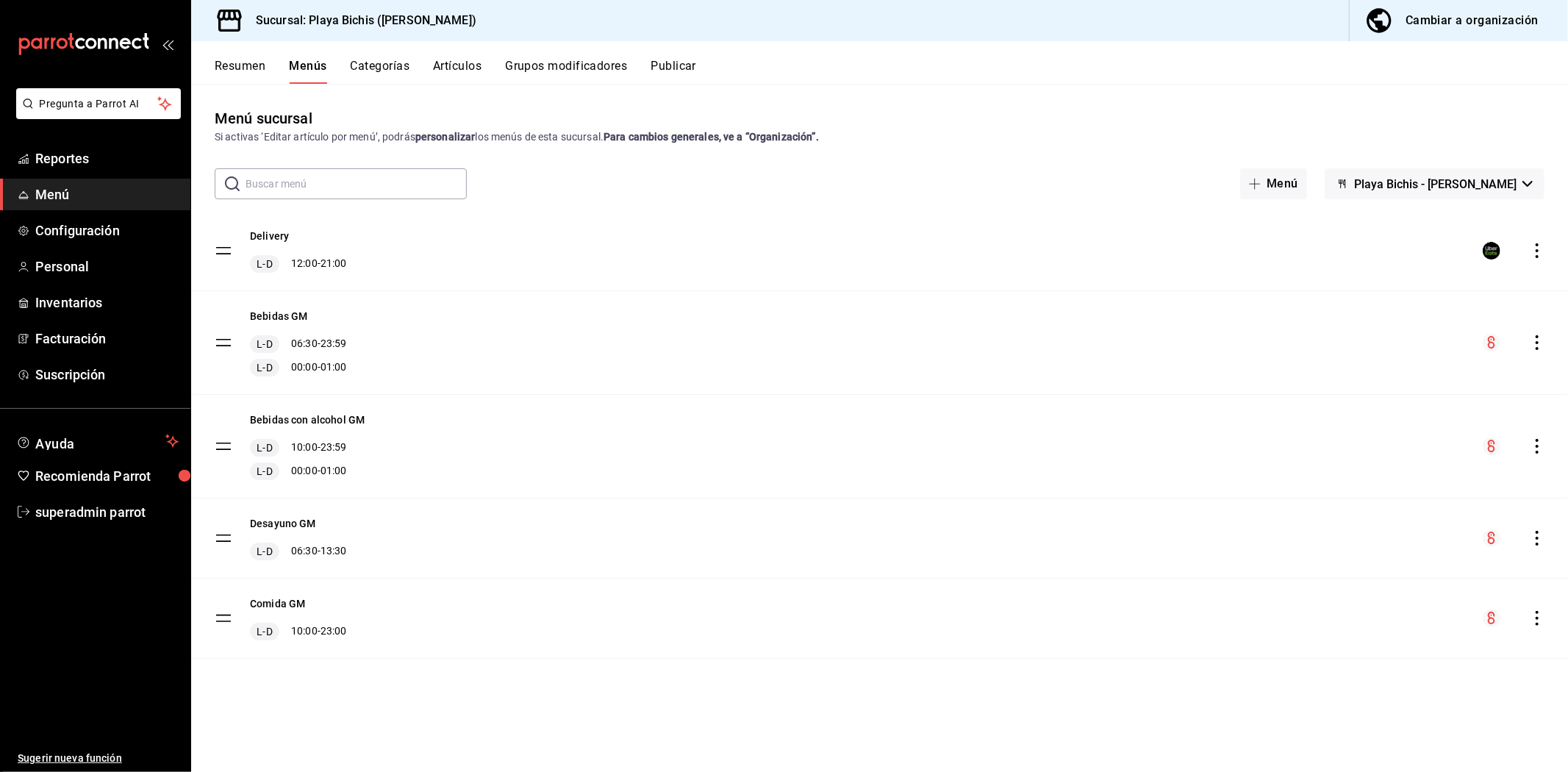
click at [392, 60] on button "Categorías" at bounding box center [380, 71] width 59 height 25
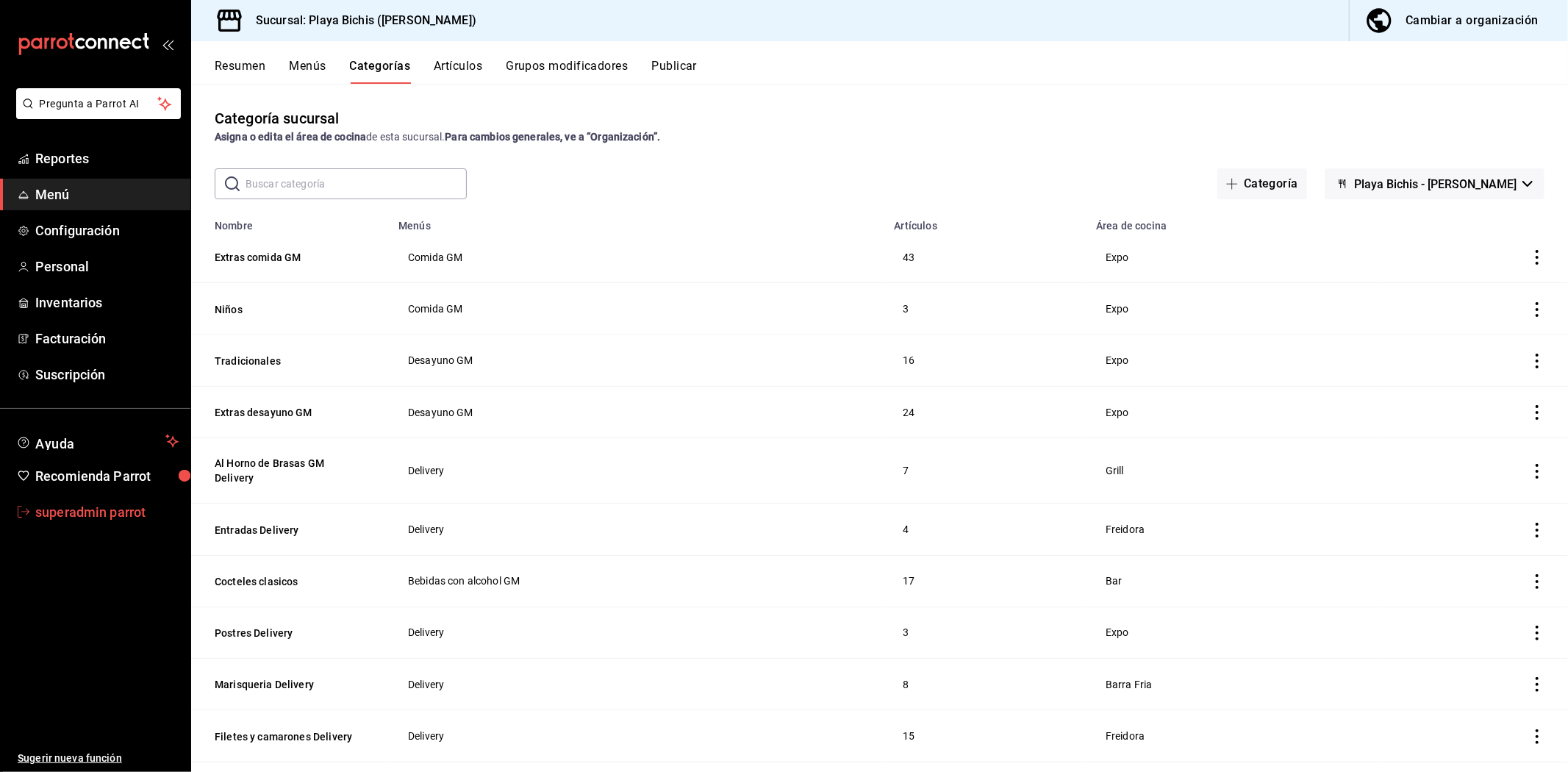
click at [61, 515] on span "superadmin parrot" at bounding box center [107, 512] width 143 height 20
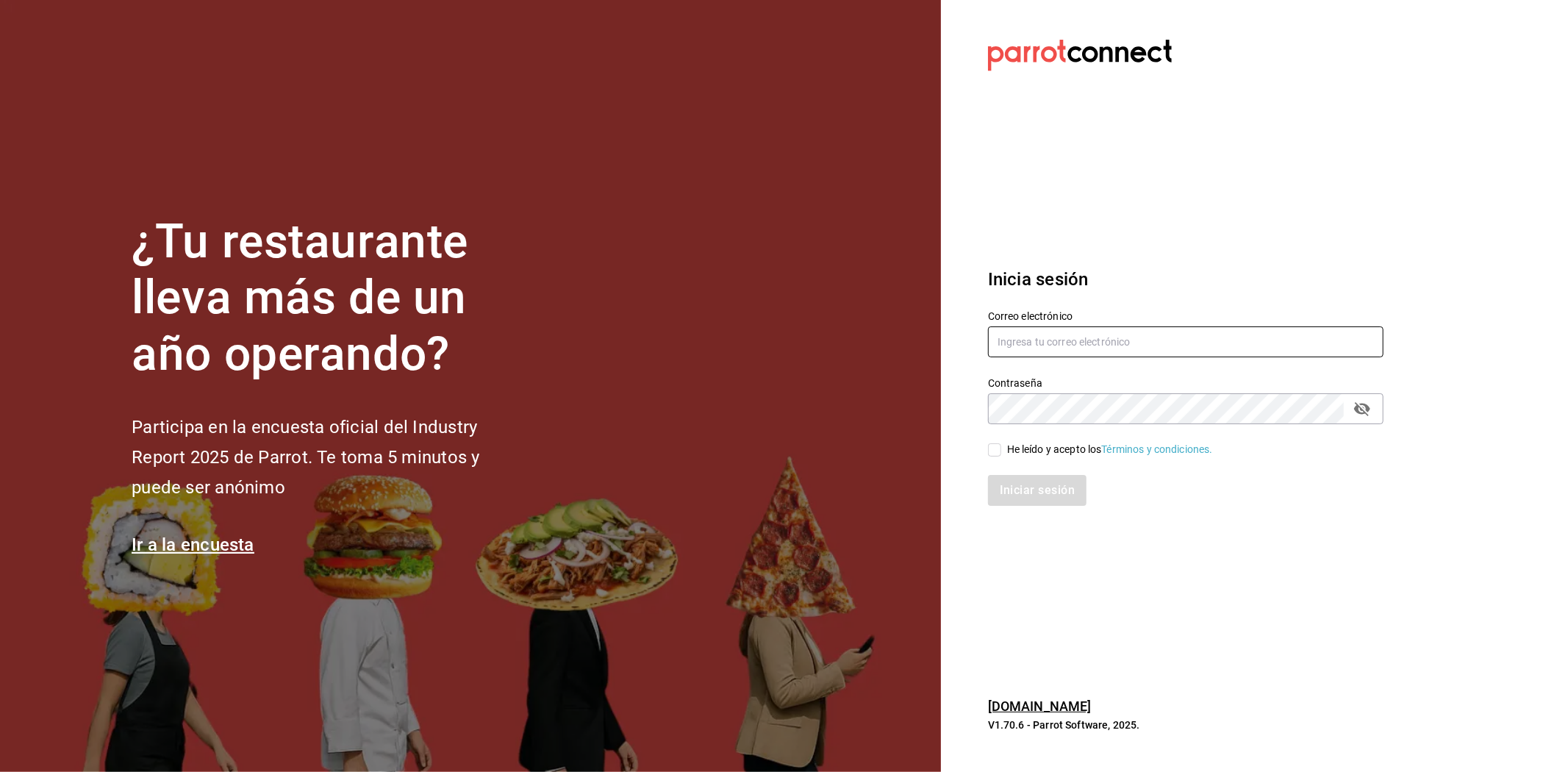
click at [1063, 343] on input "text" at bounding box center [1186, 342] width 395 height 31
type input "l"
click at [1121, 342] on input "text" at bounding box center [1186, 342] width 395 height 31
paste input "taqueria@lasbajadas.com"
type input "taqueria@lasbajadas.com"
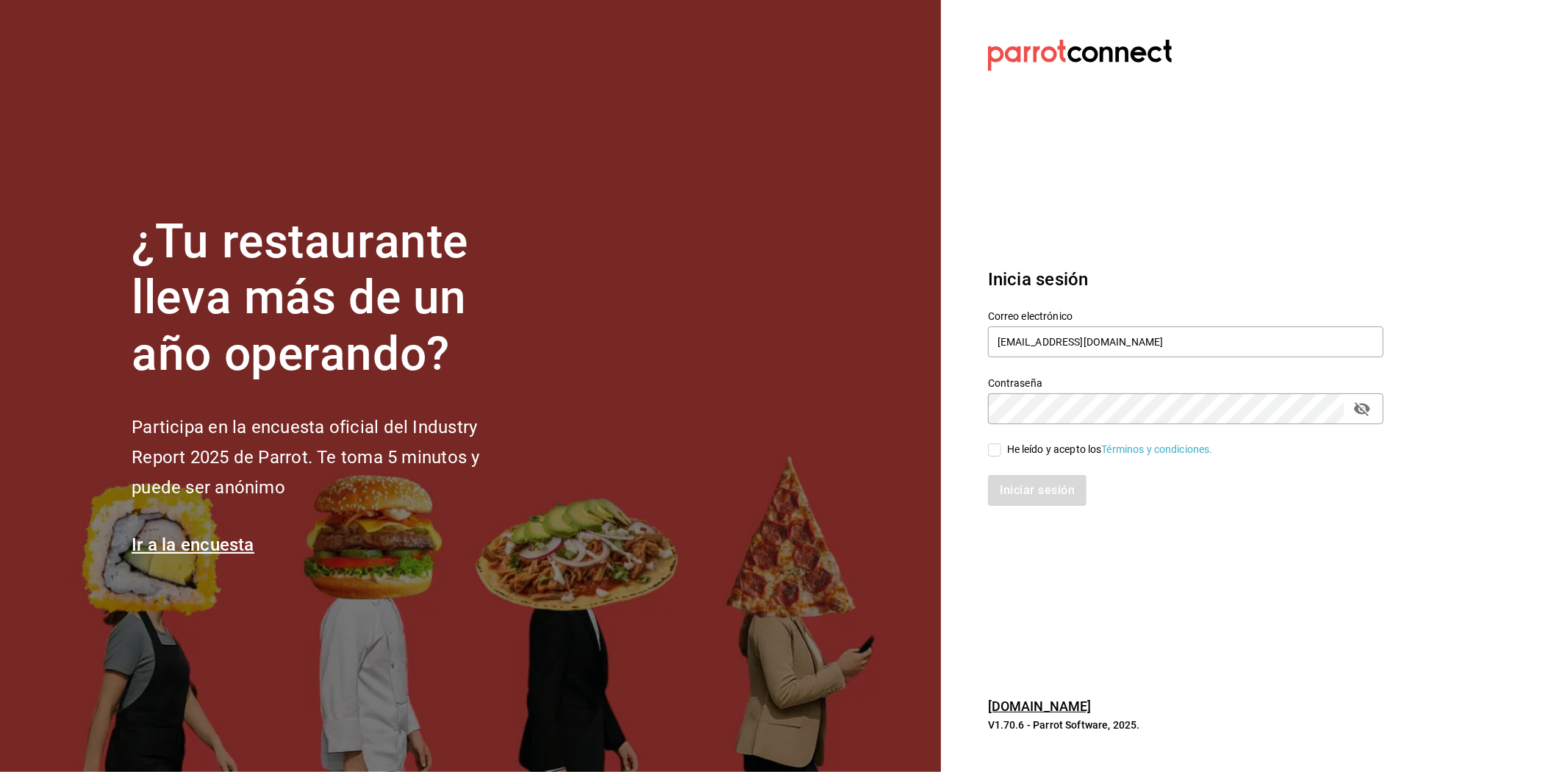
click at [991, 448] on input "He leído y acepto los Términos y condiciones." at bounding box center [995, 450] width 13 height 13
checkbox input "true"
click at [1014, 483] on button "Iniciar sesión" at bounding box center [1038, 491] width 100 height 31
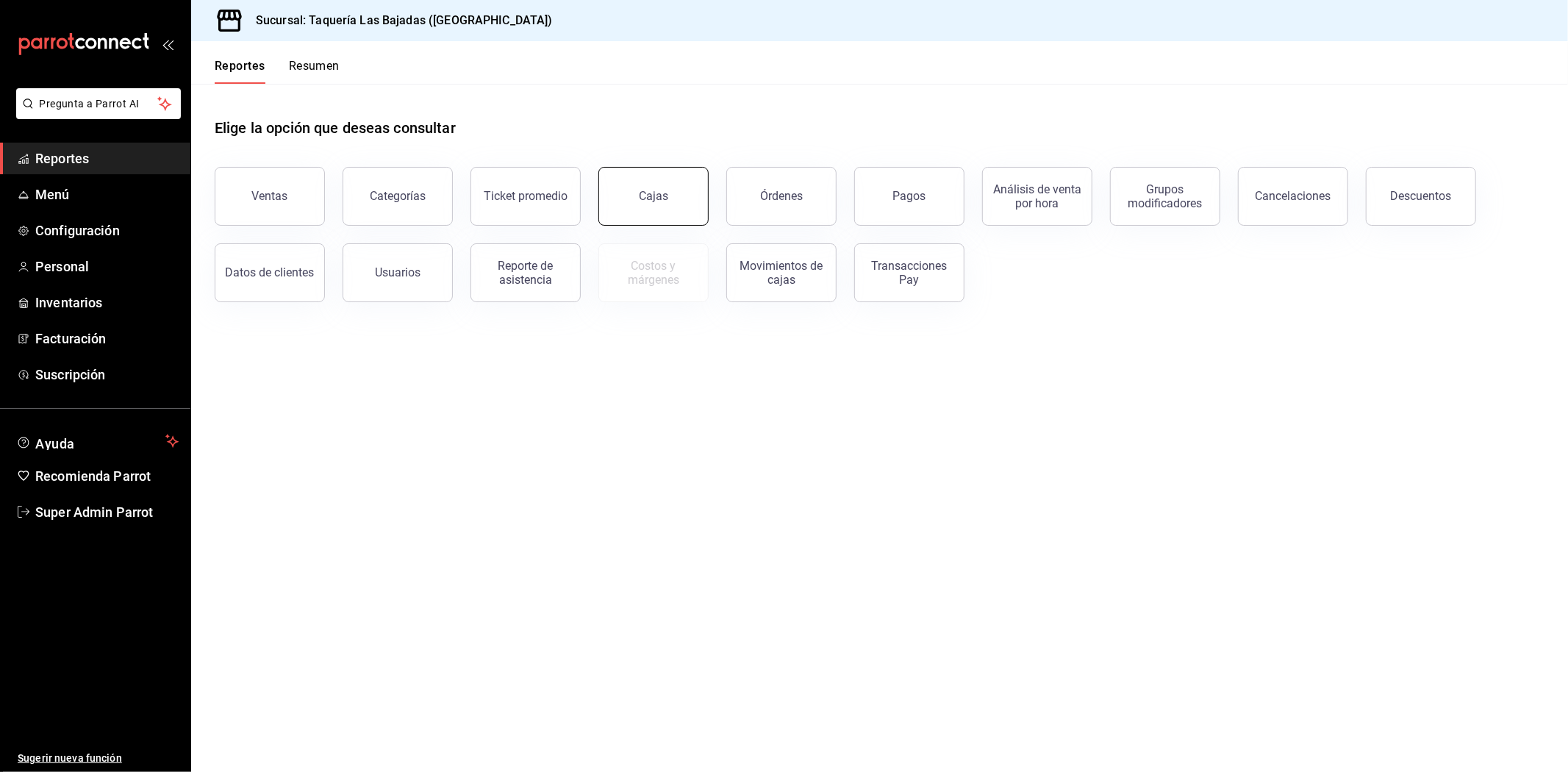
click at [696, 209] on link "Cajas" at bounding box center [653, 196] width 110 height 59
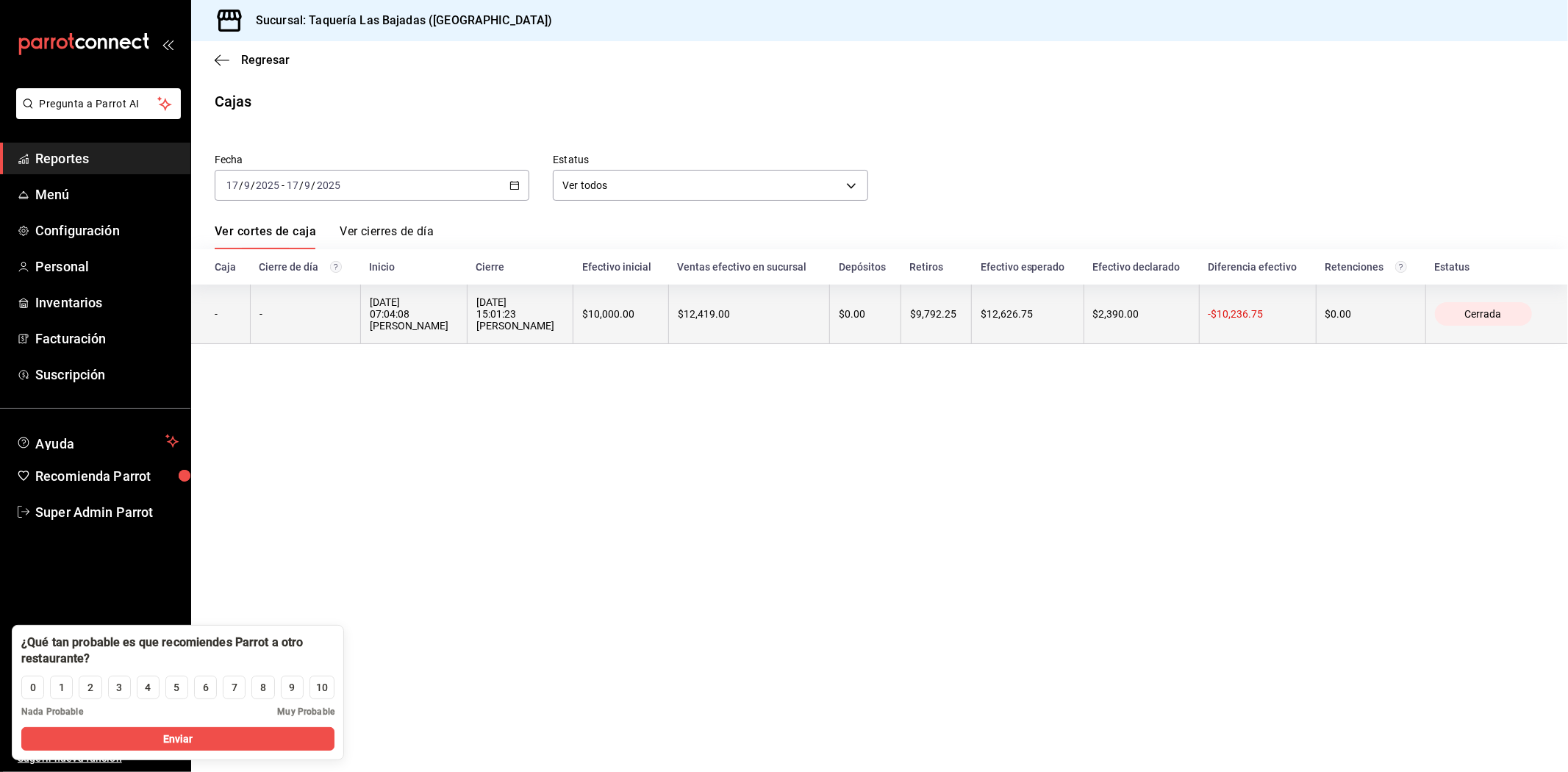
click at [505, 342] on th "[DATE] 15:01:23 [PERSON_NAME]" at bounding box center [519, 314] width 107 height 60
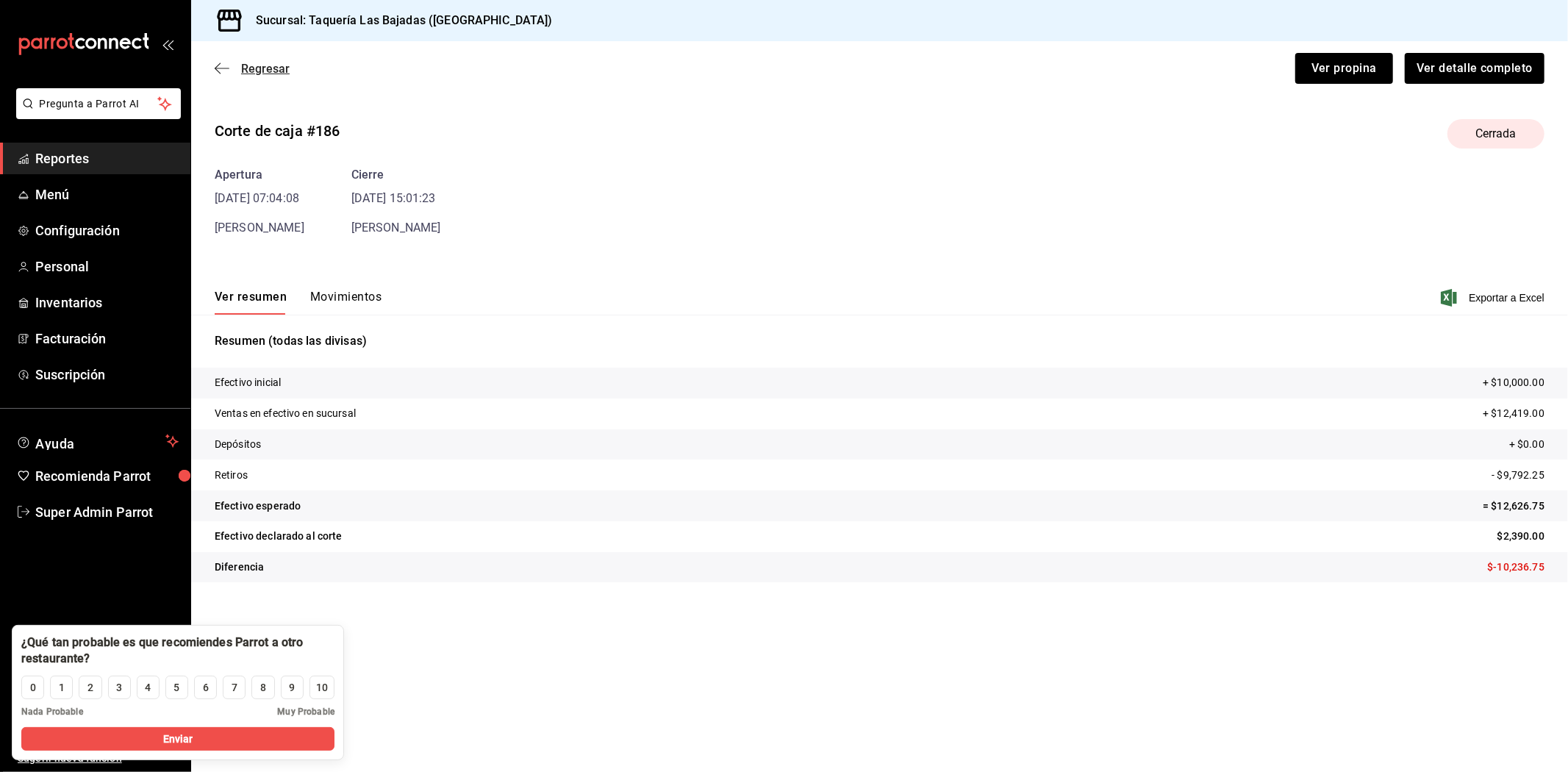
click at [226, 71] on icon "button" at bounding box center [222, 68] width 14 height 13
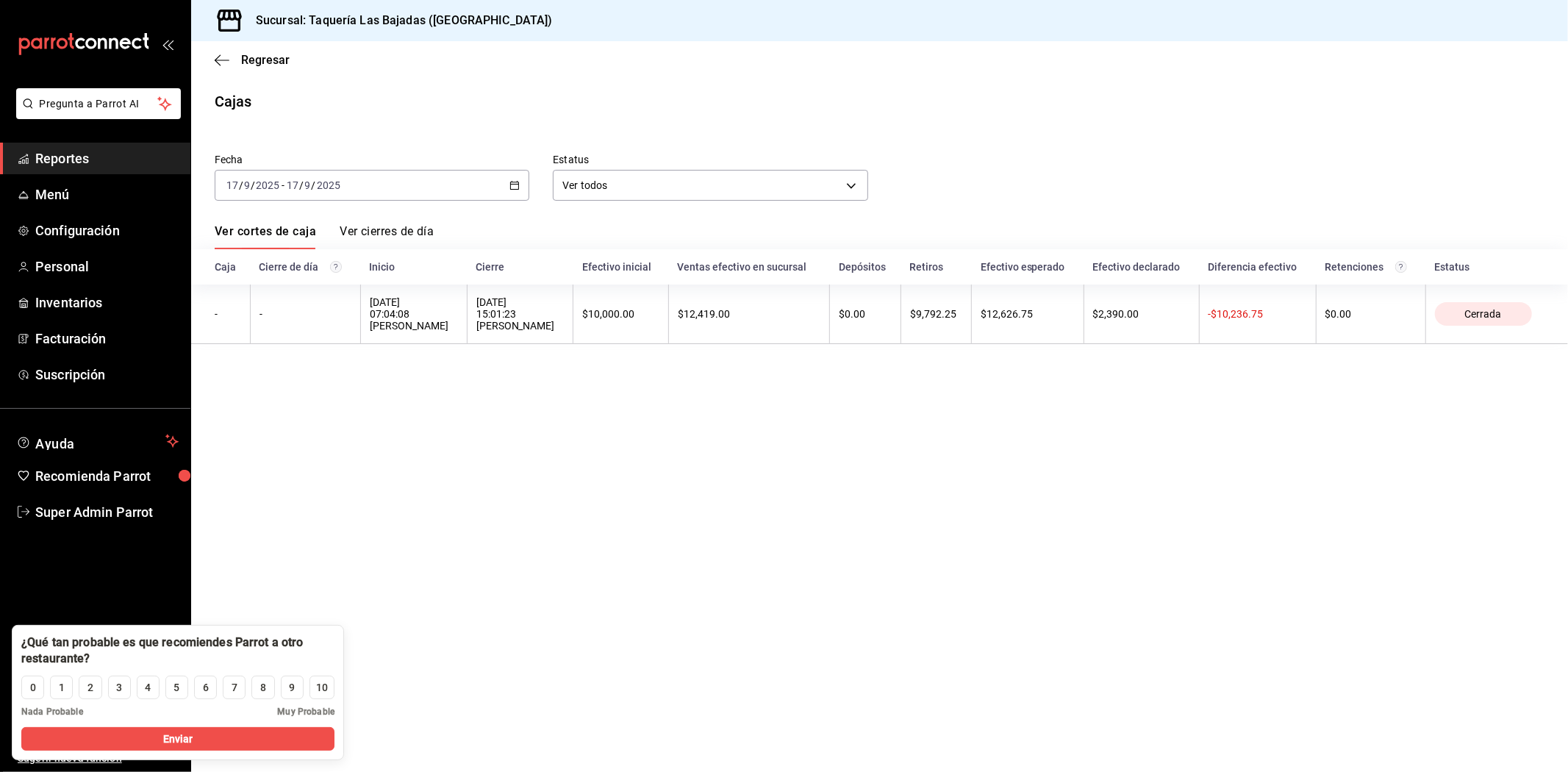
click at [226, 71] on div "Regresar" at bounding box center [879, 60] width 1377 height 37
click at [225, 56] on icon "button" at bounding box center [222, 60] width 14 height 13
